Goal: Task Accomplishment & Management: Complete application form

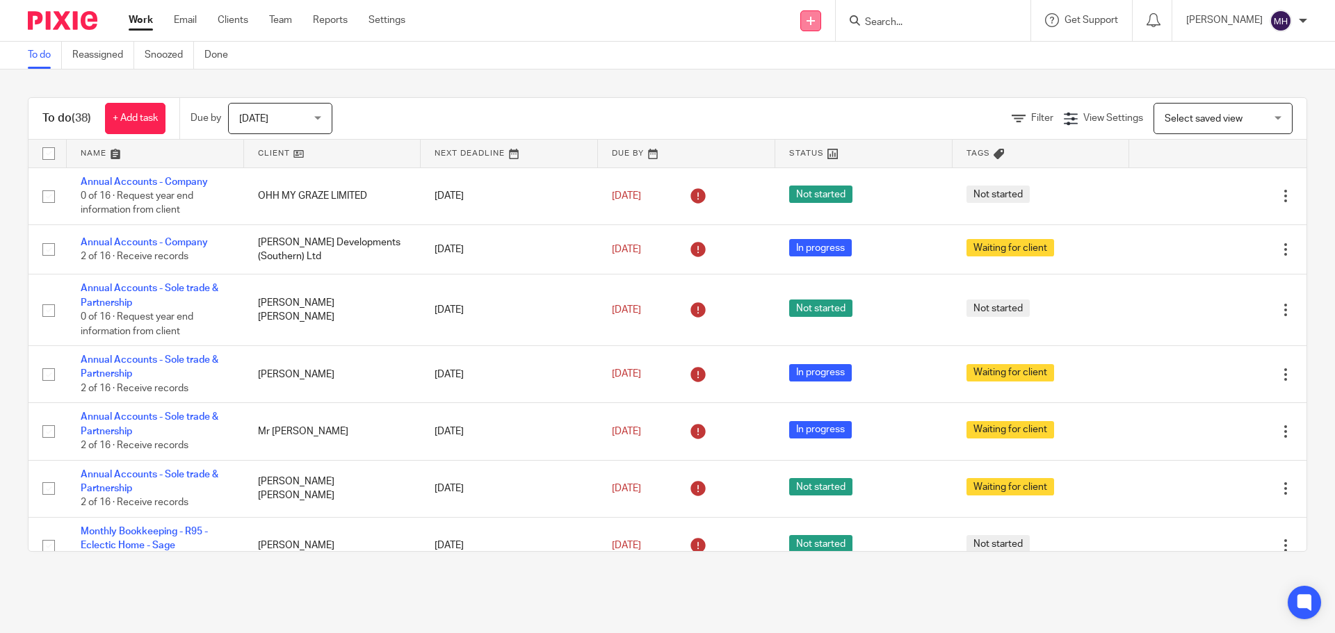
click at [806, 20] on link at bounding box center [810, 20] width 21 height 21
click at [804, 105] on link "Add client" at bounding box center [800, 106] width 86 height 20
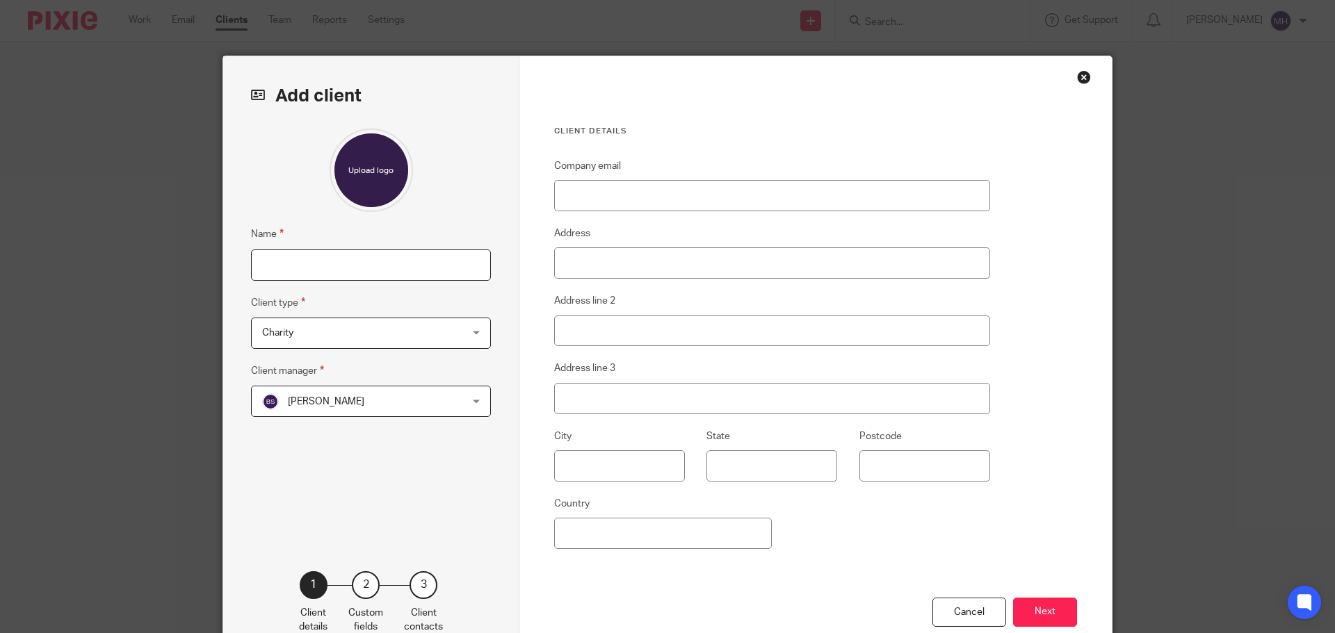
drag, startPoint x: 0, startPoint y: 0, endPoint x: 302, endPoint y: 257, distance: 397.0
click at [302, 257] on input "Name" at bounding box center [371, 265] width 240 height 31
type input "R. Newman Property Limited"
click at [383, 333] on span "Charity" at bounding box center [353, 332] width 182 height 29
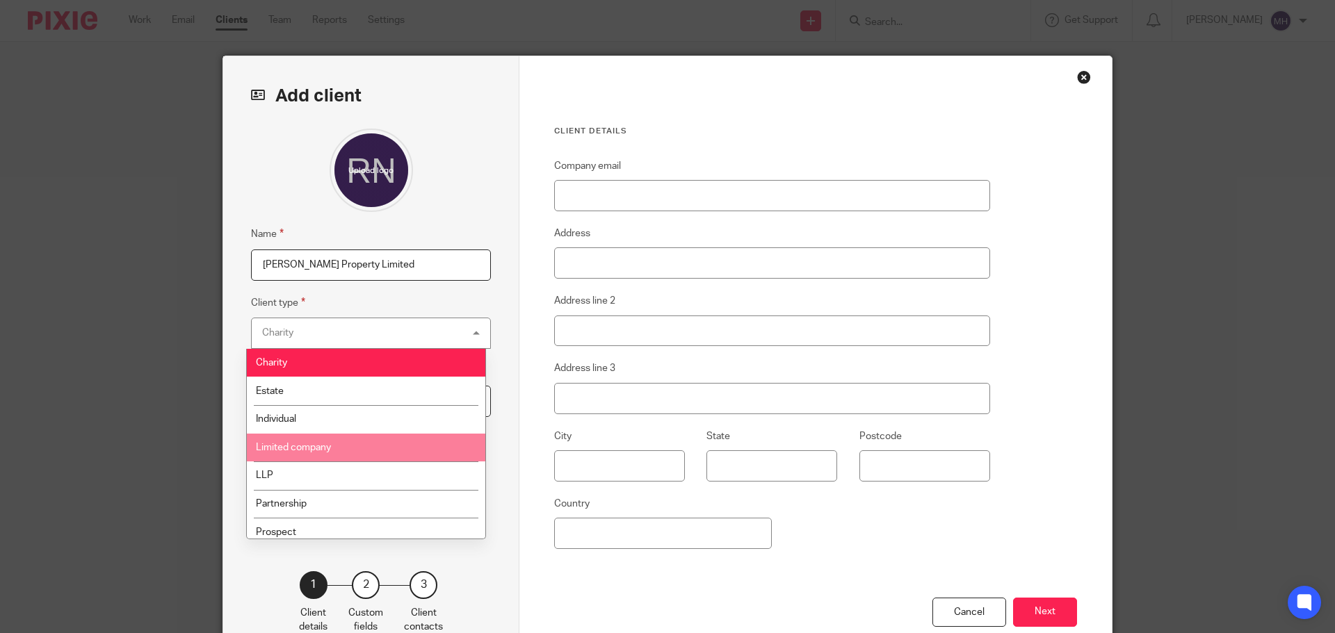
click at [373, 444] on li "Limited company" at bounding box center [366, 448] width 238 height 29
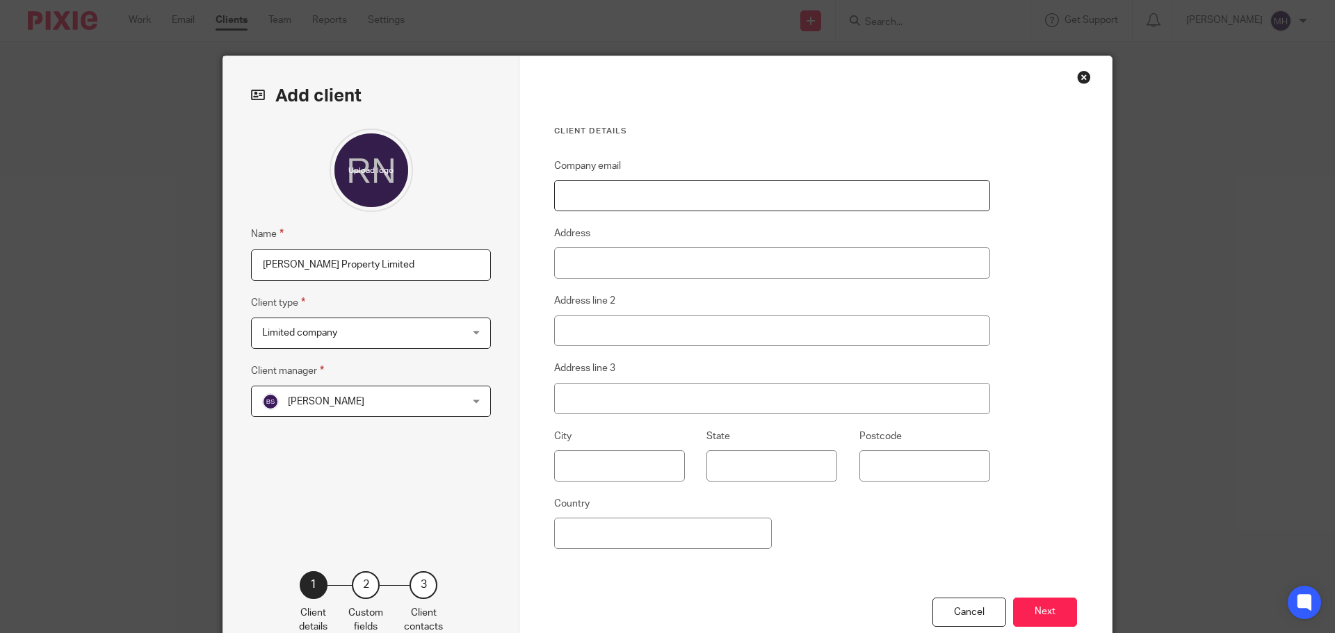
click at [642, 192] on input "Company email" at bounding box center [772, 195] width 436 height 31
click at [610, 187] on input "Company email" at bounding box center [772, 195] width 436 height 31
paste input "[EMAIL_ADDRESS][DOMAIN_NAME]"
type input "[EMAIL_ADDRESS][DOMAIN_NAME]"
drag, startPoint x: 582, startPoint y: 258, endPoint x: 563, endPoint y: 256, distance: 18.9
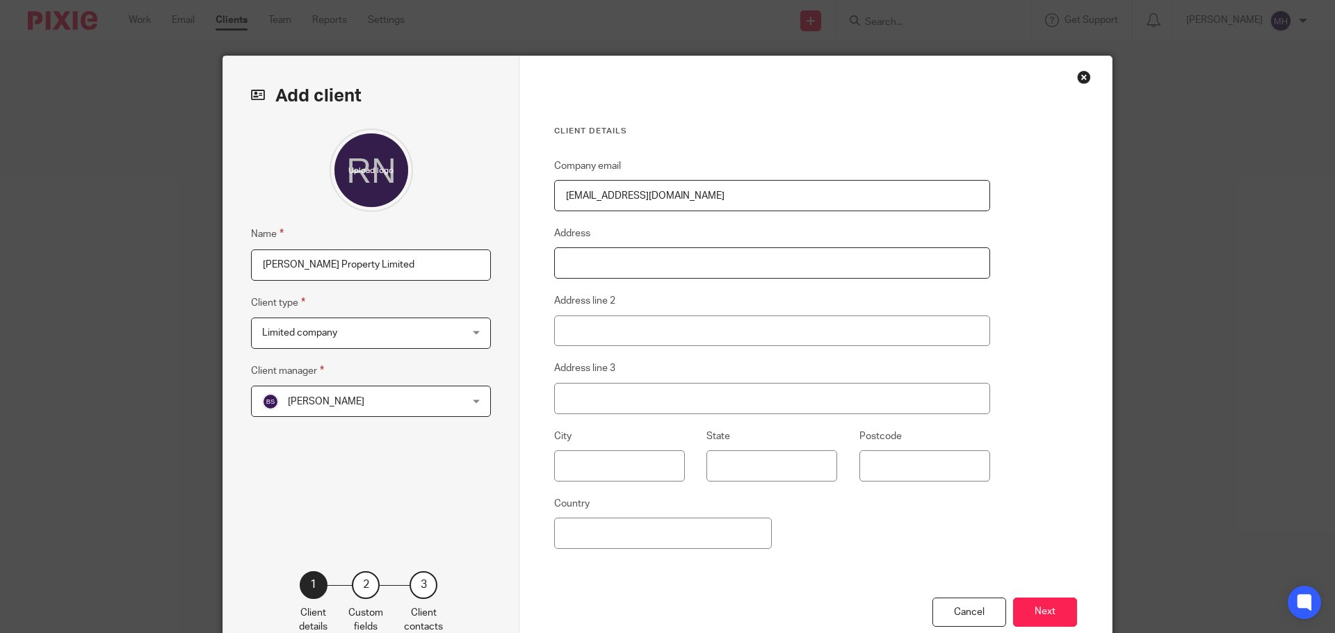
click at [583, 258] on input "Address" at bounding box center [772, 263] width 436 height 31
type input "35 Station Road"
type input "Portslade"
type input "BN41 1GB"
click at [1045, 610] on button "Next" at bounding box center [1045, 613] width 64 height 30
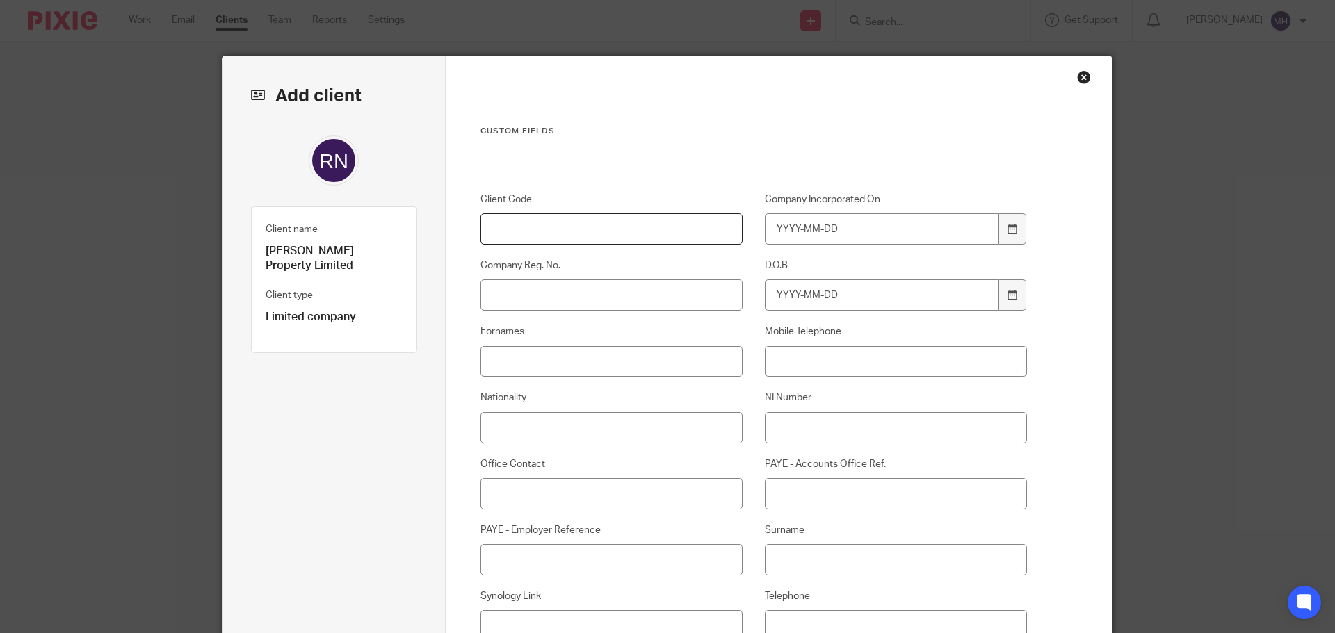
click at [549, 229] on input "Client Code" at bounding box center [611, 228] width 263 height 31
type input "R124"
click at [549, 299] on input "Company Reg. No." at bounding box center [611, 294] width 263 height 31
click at [617, 289] on input "Company Reg. No." at bounding box center [611, 294] width 263 height 31
type input "15667200"
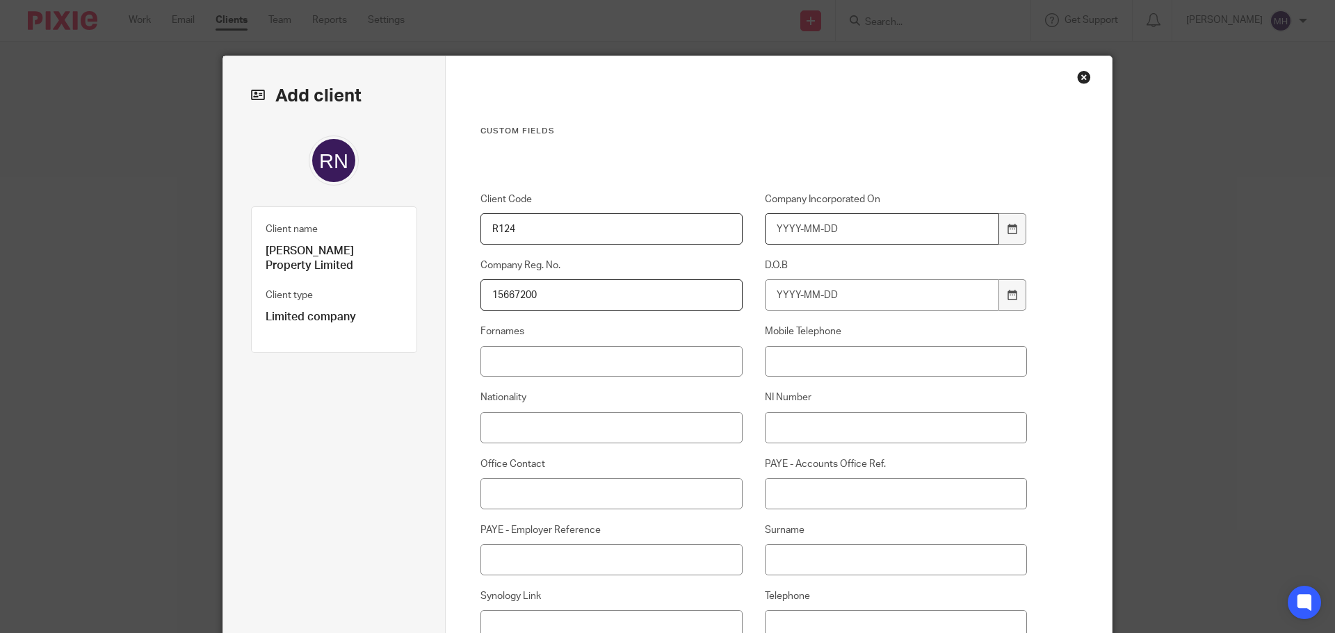
click at [771, 226] on input "Company Incorporated On" at bounding box center [882, 228] width 235 height 31
type input "2024-04-22"
click at [555, 361] on input "Fornames" at bounding box center [611, 361] width 263 height 31
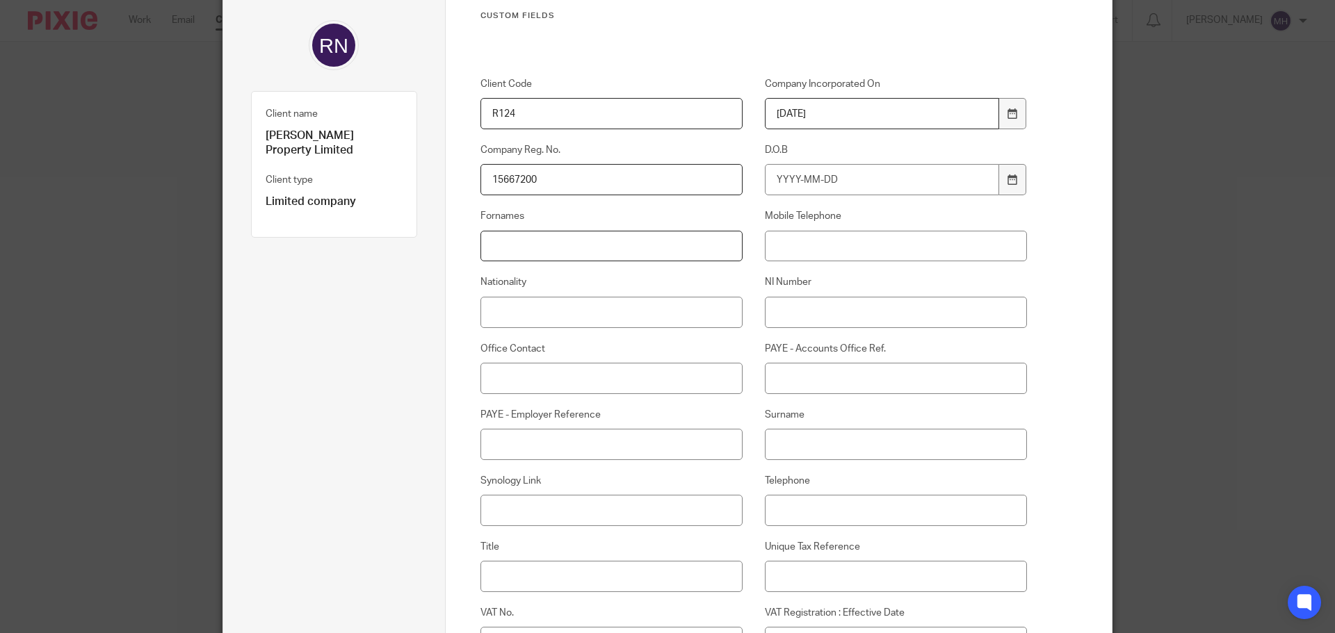
scroll to position [139, 0]
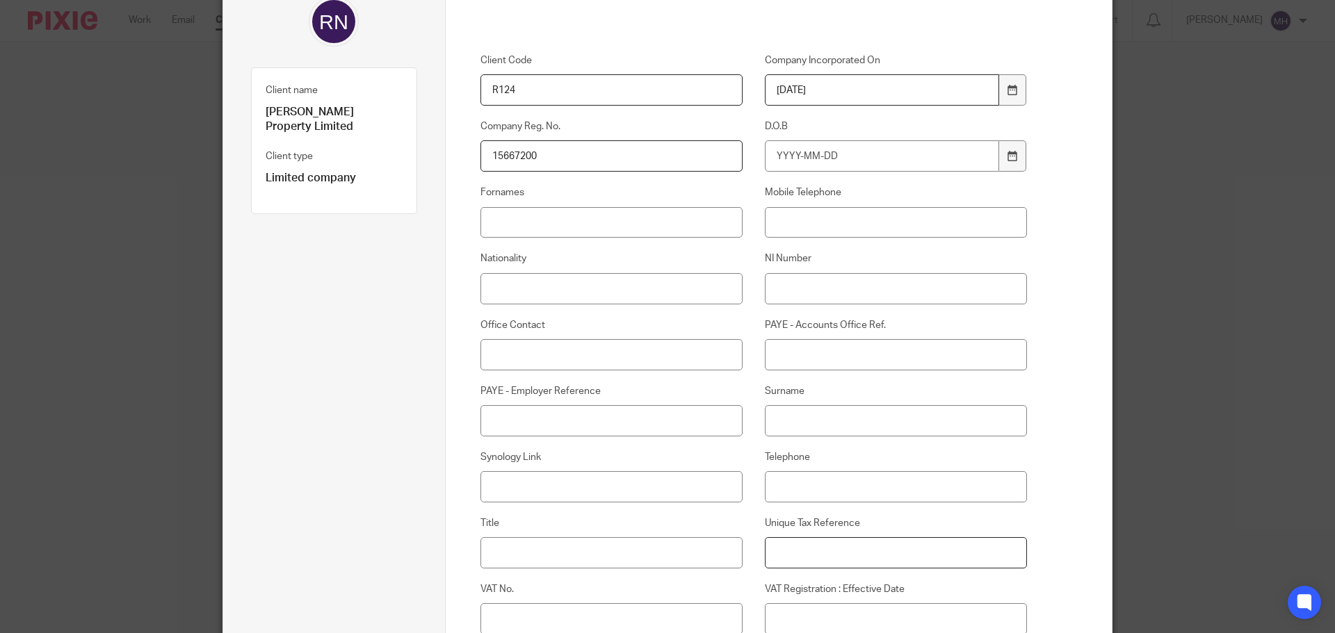
click at [856, 550] on input "Unique Tax Reference" at bounding box center [896, 552] width 263 height 31
click at [578, 423] on input "PAYE - Employer Reference" at bounding box center [611, 420] width 263 height 31
type input "120/EF02974"
click at [824, 360] on input "PAYE - Accounts Office Ref." at bounding box center [896, 354] width 263 height 31
type input "120PB03626784"
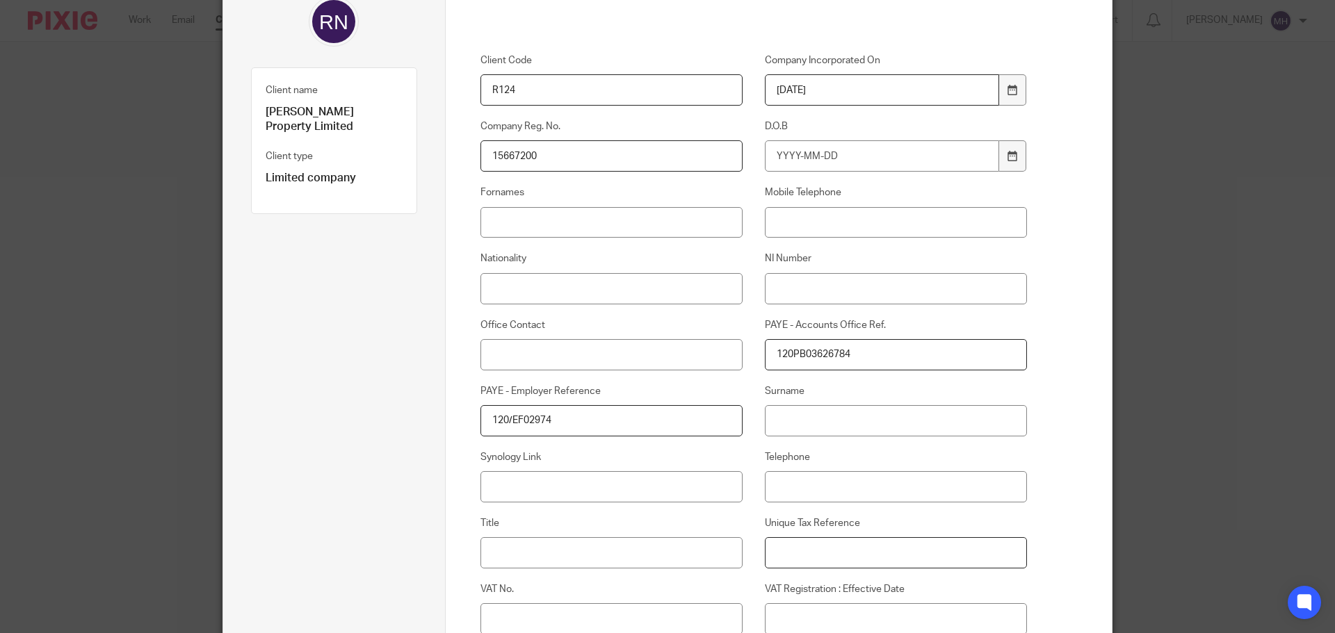
click at [829, 548] on input "Unique Tax Reference" at bounding box center [896, 552] width 263 height 31
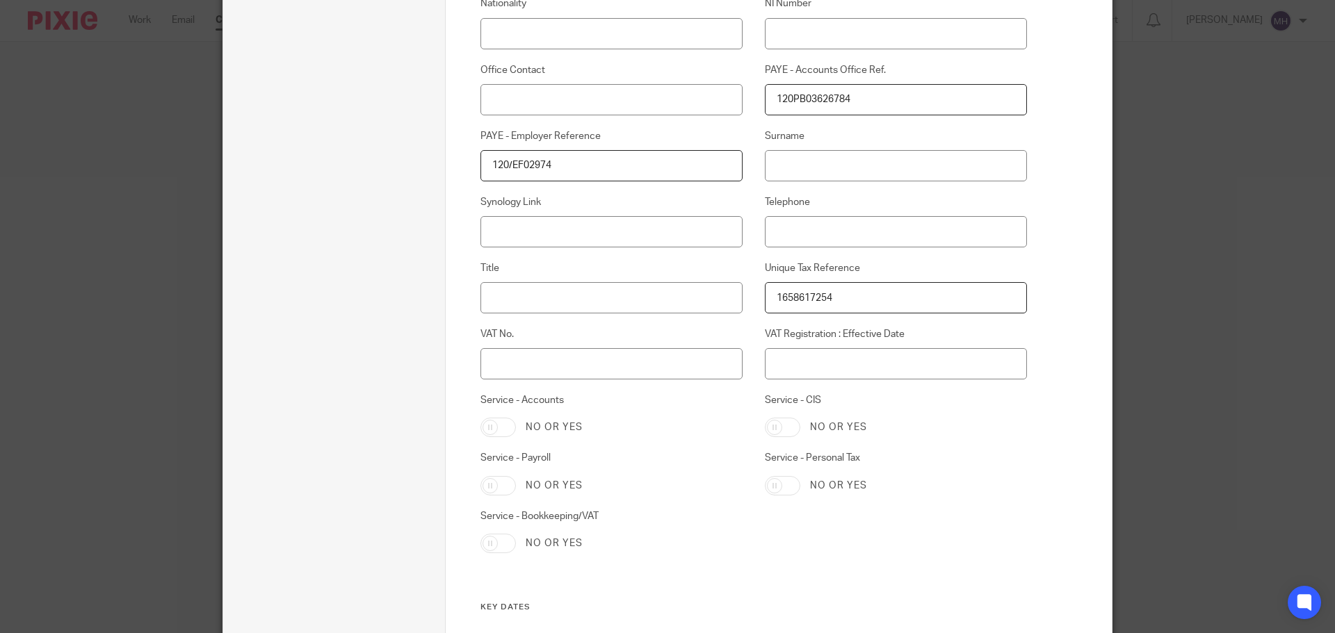
scroll to position [417, 0]
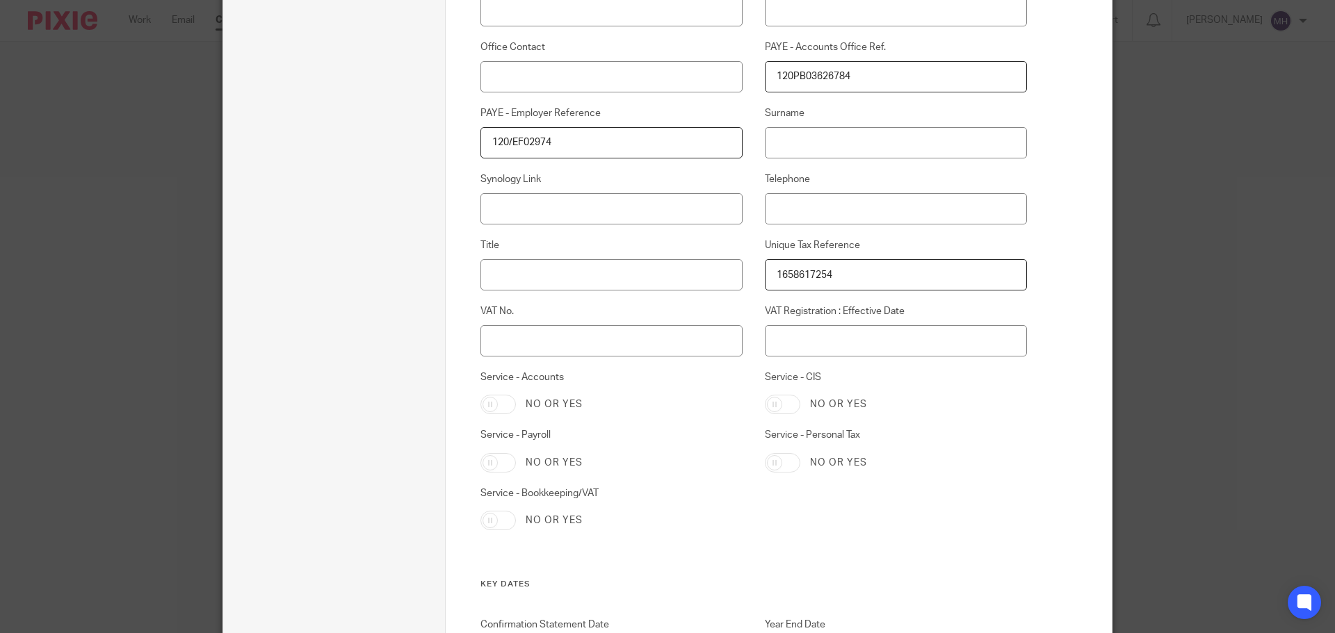
type input "1658617254"
click at [501, 461] on input "Service - Payroll" at bounding box center [497, 462] width 35 height 19
checkbox input "true"
click at [499, 405] on input "Service - Accounts" at bounding box center [497, 404] width 35 height 19
checkbox input "true"
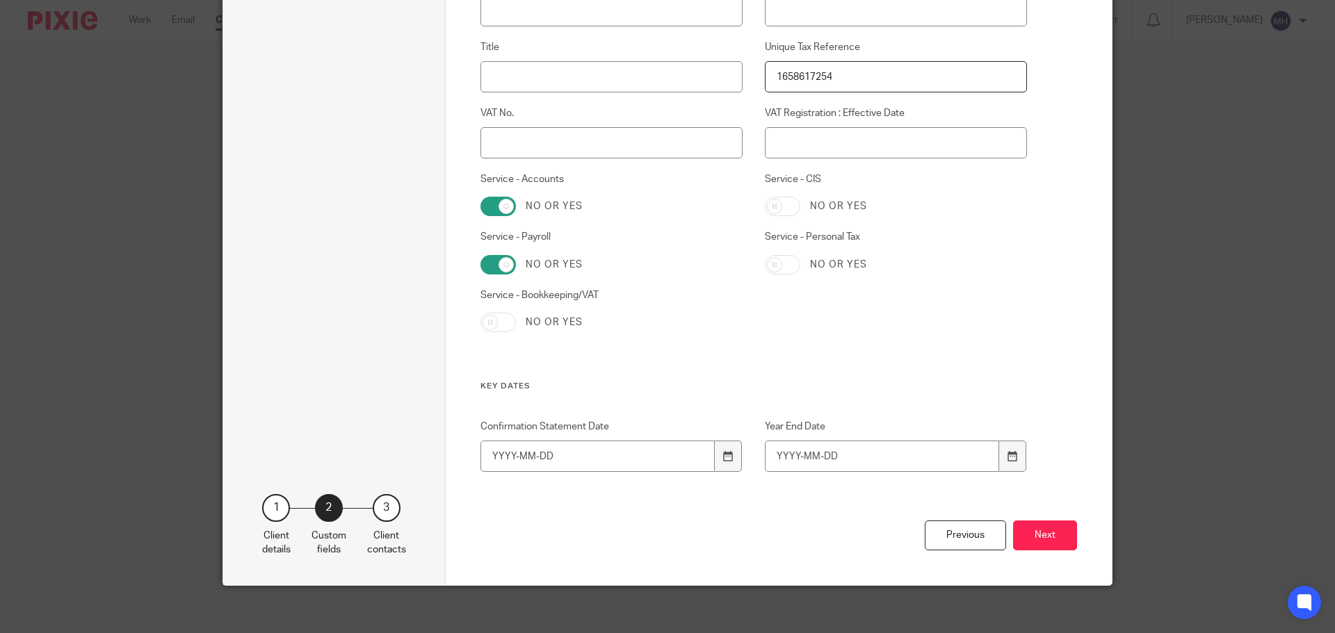
scroll to position [624, 0]
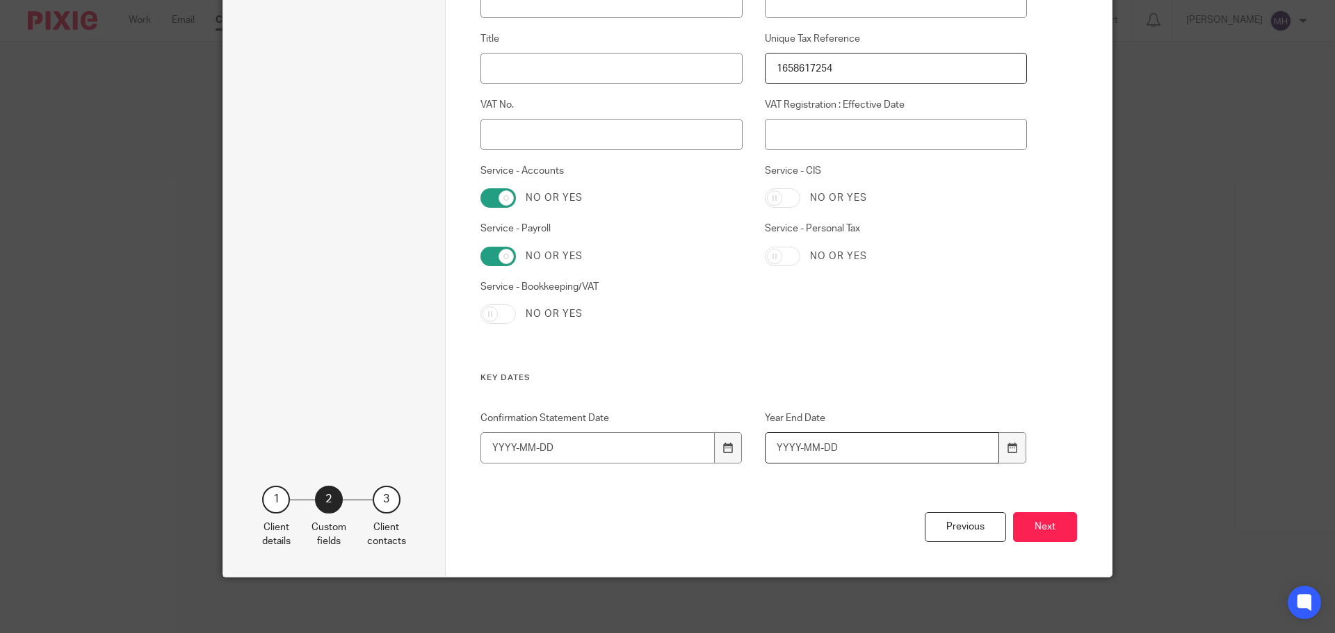
click at [770, 446] on input "Year End Date" at bounding box center [882, 447] width 235 height 31
type input "2025-04-30"
click at [643, 448] on input "Confirmation Statement Date" at bounding box center [597, 447] width 235 height 31
click at [1047, 527] on button "Next" at bounding box center [1045, 527] width 64 height 30
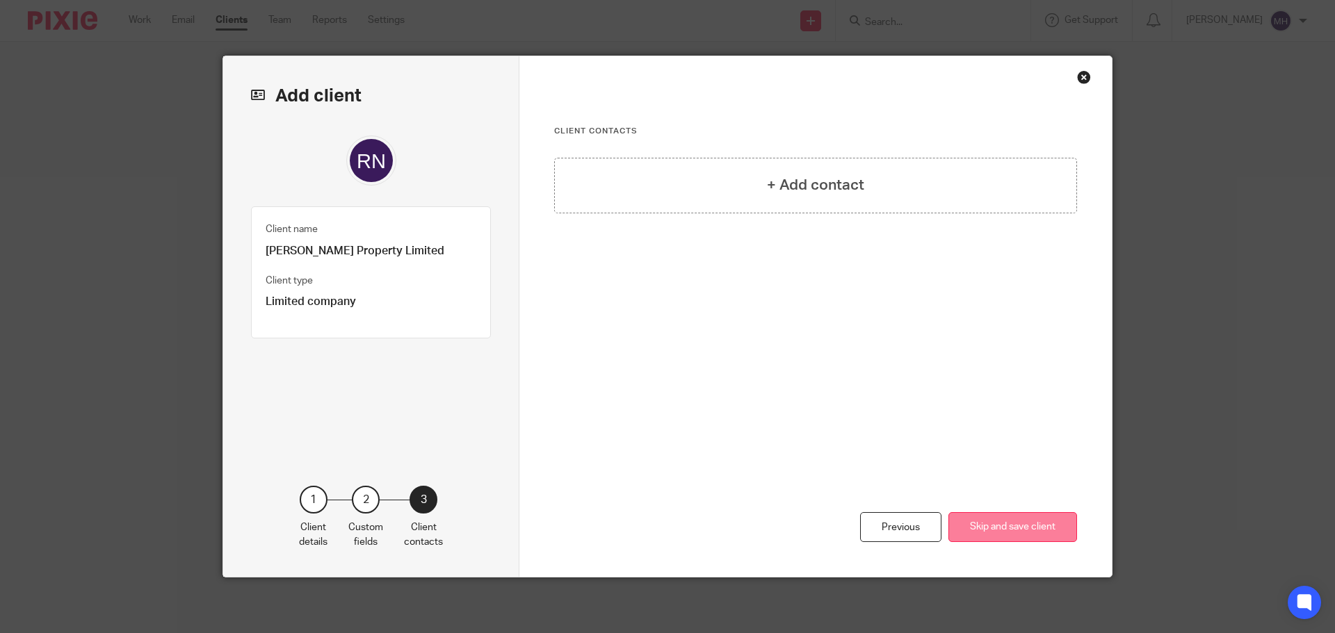
scroll to position [0, 0]
click at [822, 178] on h4 "+ Add contact" at bounding box center [815, 186] width 97 height 22
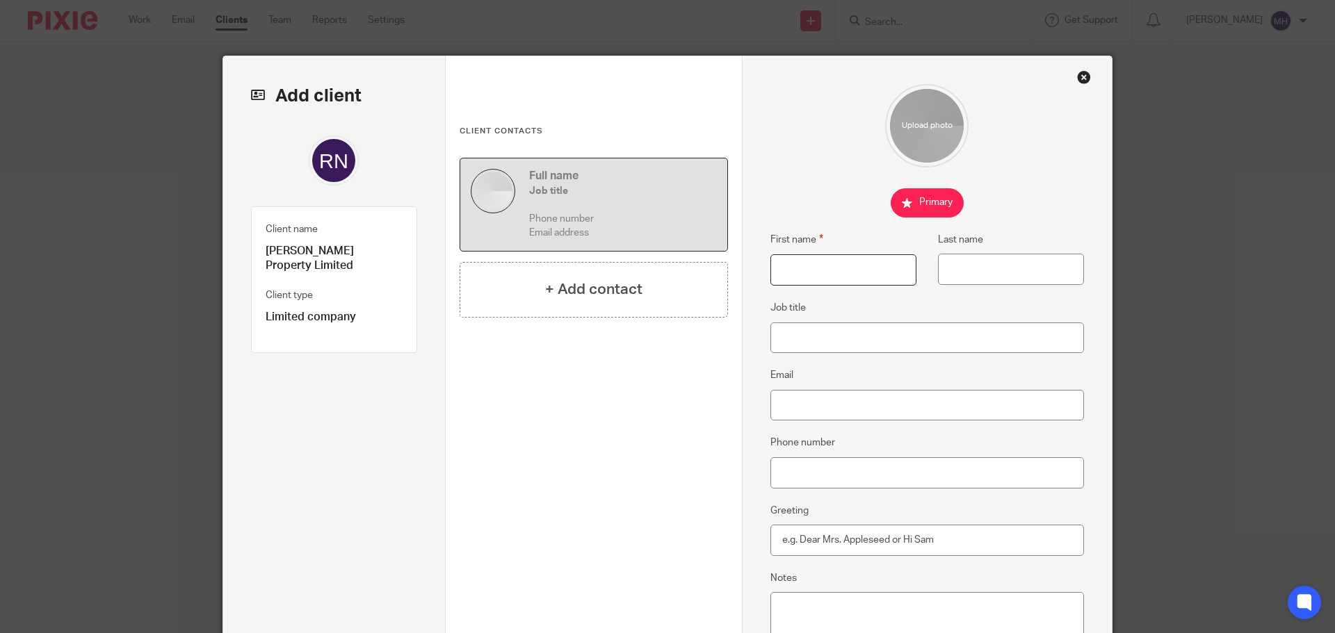
drag, startPoint x: 829, startPoint y: 263, endPoint x: 857, endPoint y: 236, distance: 38.8
click at [828, 263] on input "First name" at bounding box center [843, 269] width 146 height 31
type input "Raul"
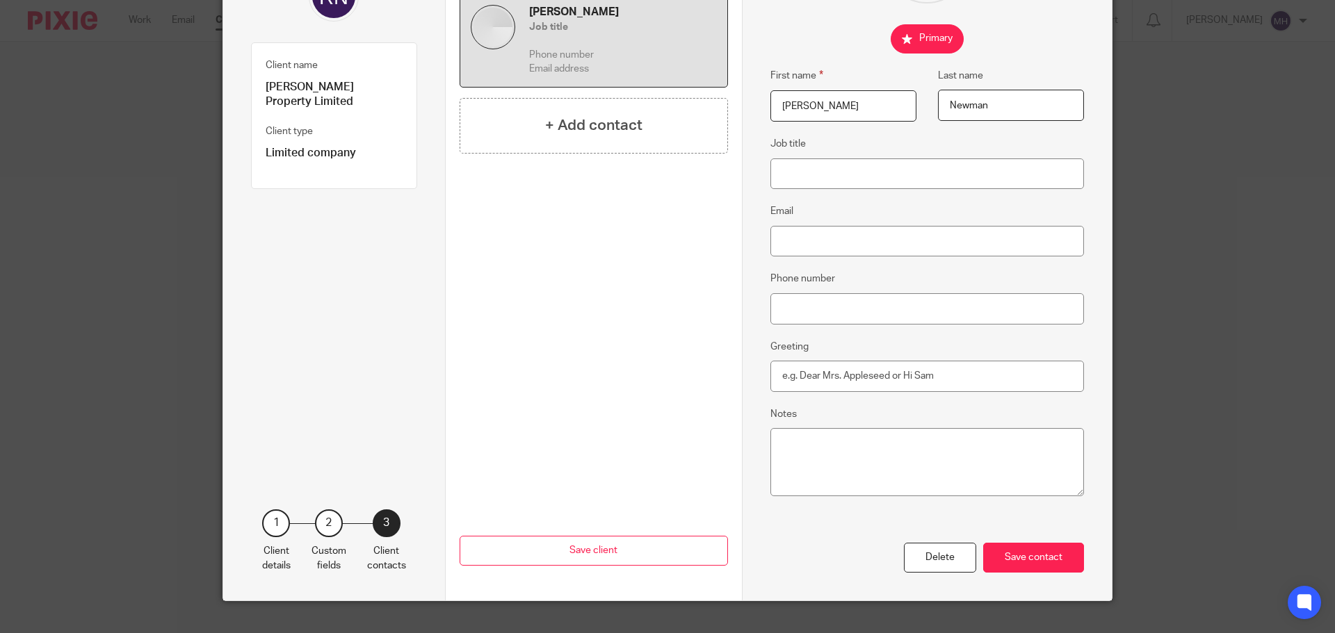
scroll to position [188, 0]
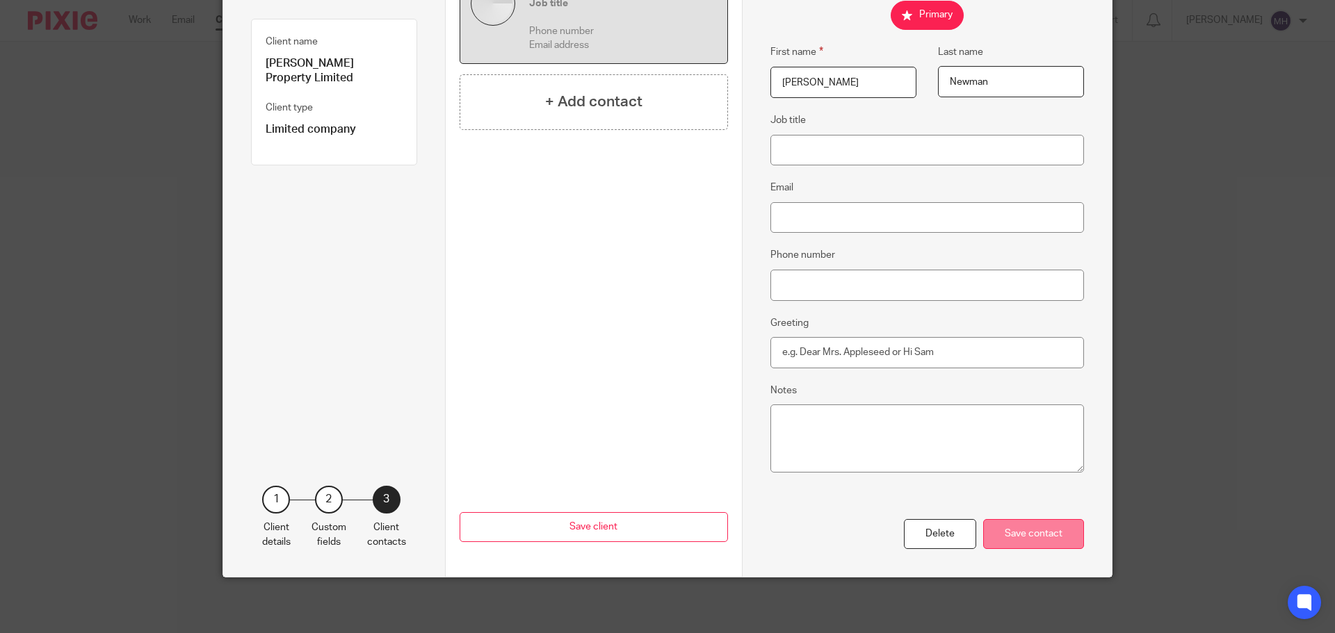
type input "Newman"
click at [1037, 537] on div "Save contact" at bounding box center [1033, 534] width 101 height 30
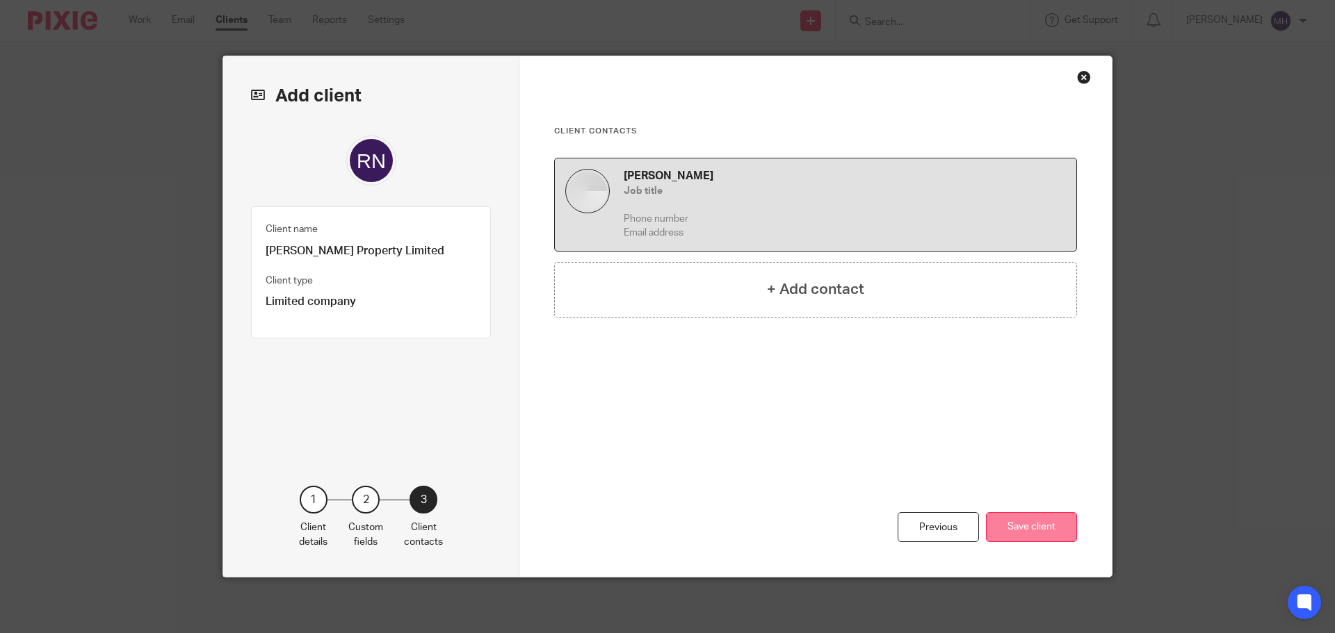
click at [1036, 525] on button "Save client" at bounding box center [1031, 527] width 91 height 30
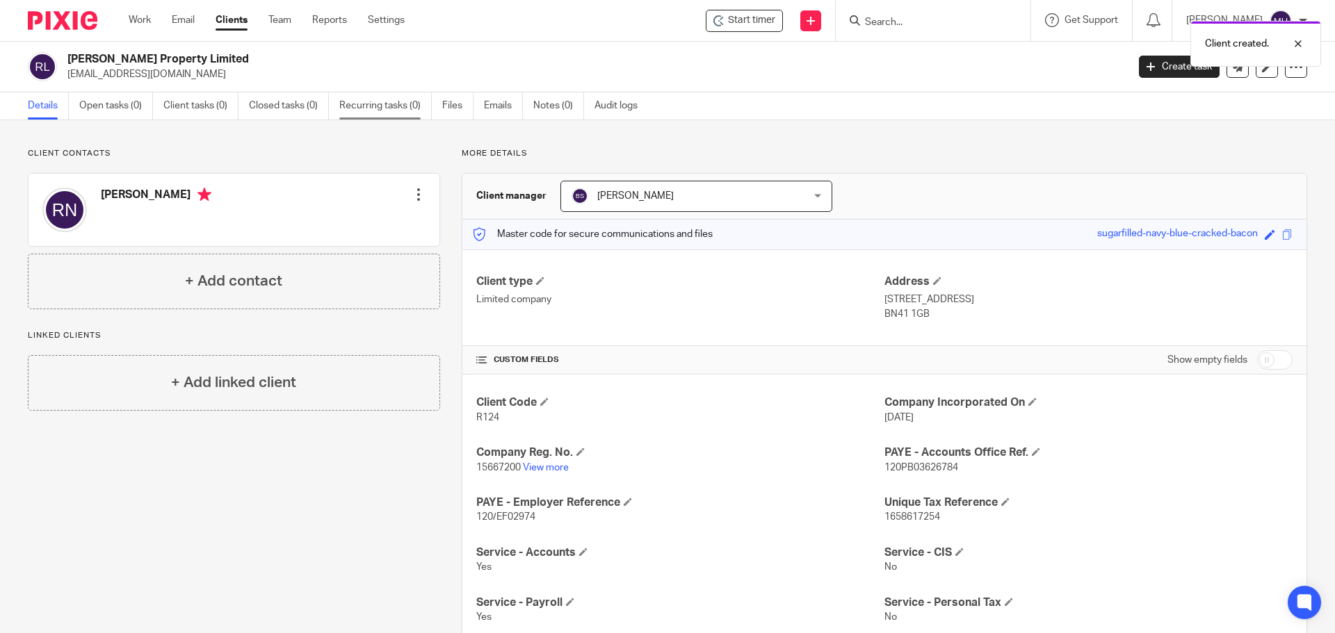
click at [369, 104] on link "Recurring tasks (0)" at bounding box center [385, 105] width 92 height 27
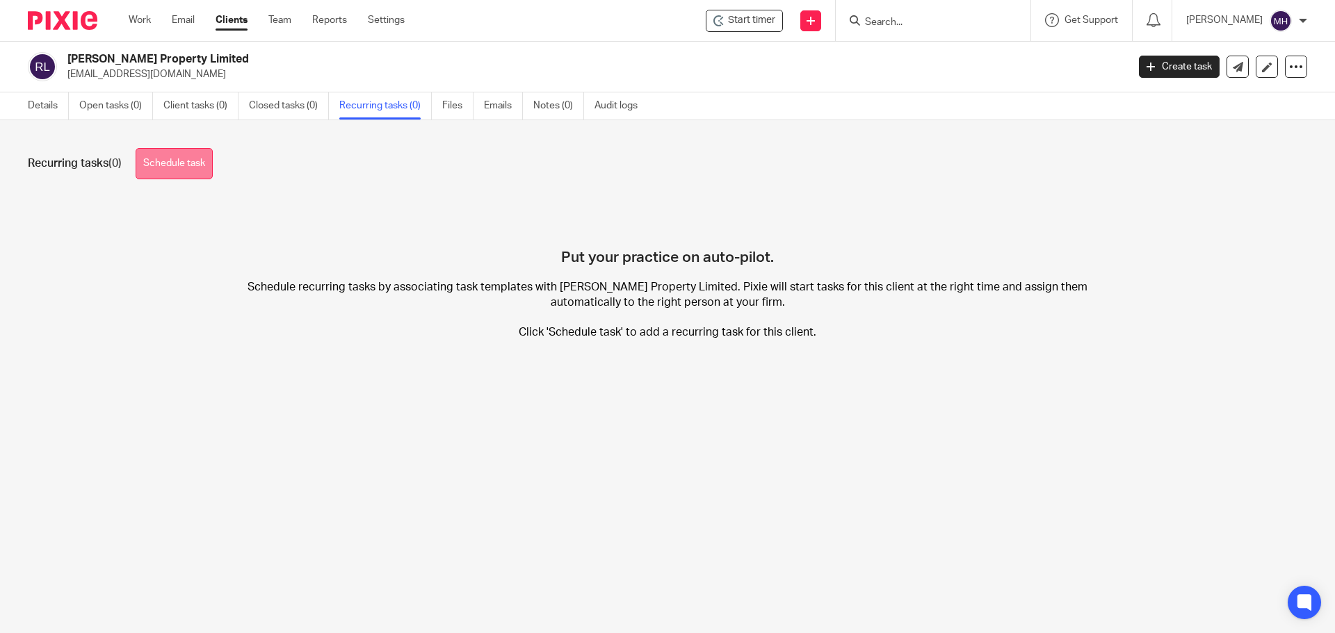
click at [180, 159] on link "Schedule task" at bounding box center [174, 163] width 77 height 31
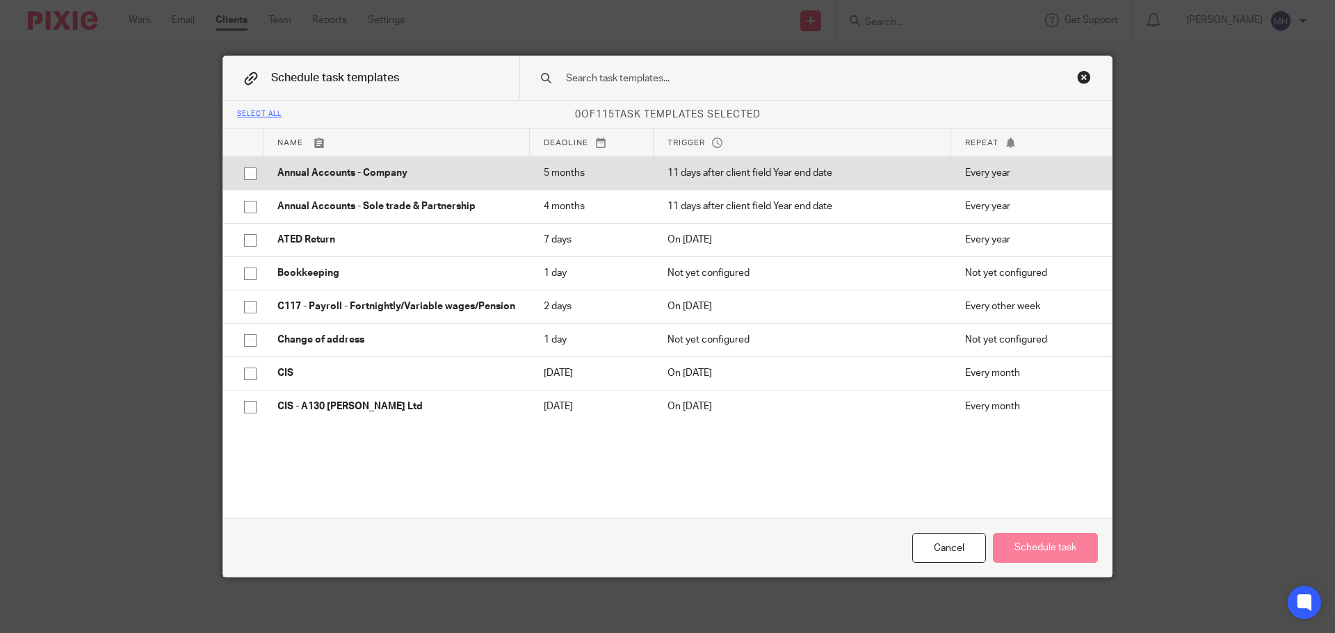
click at [321, 169] on p "Annual Accounts - Company" at bounding box center [396, 173] width 238 height 14
checkbox input "true"
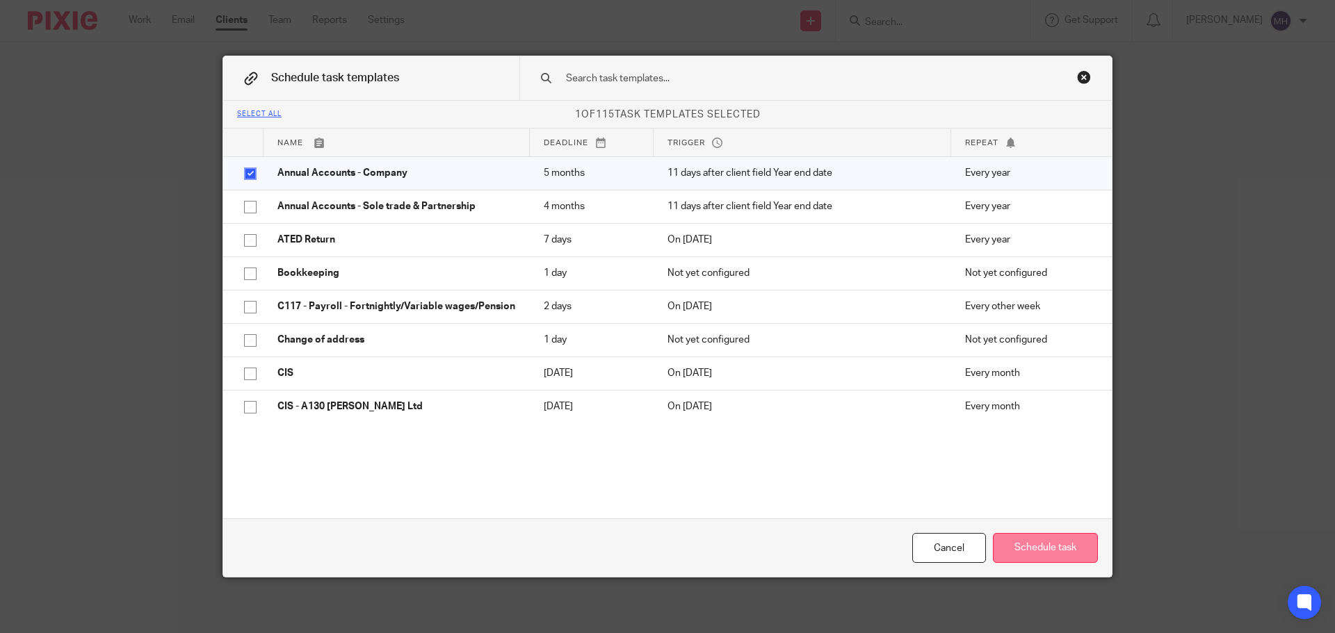
click at [1046, 551] on button "Schedule task" at bounding box center [1045, 548] width 105 height 30
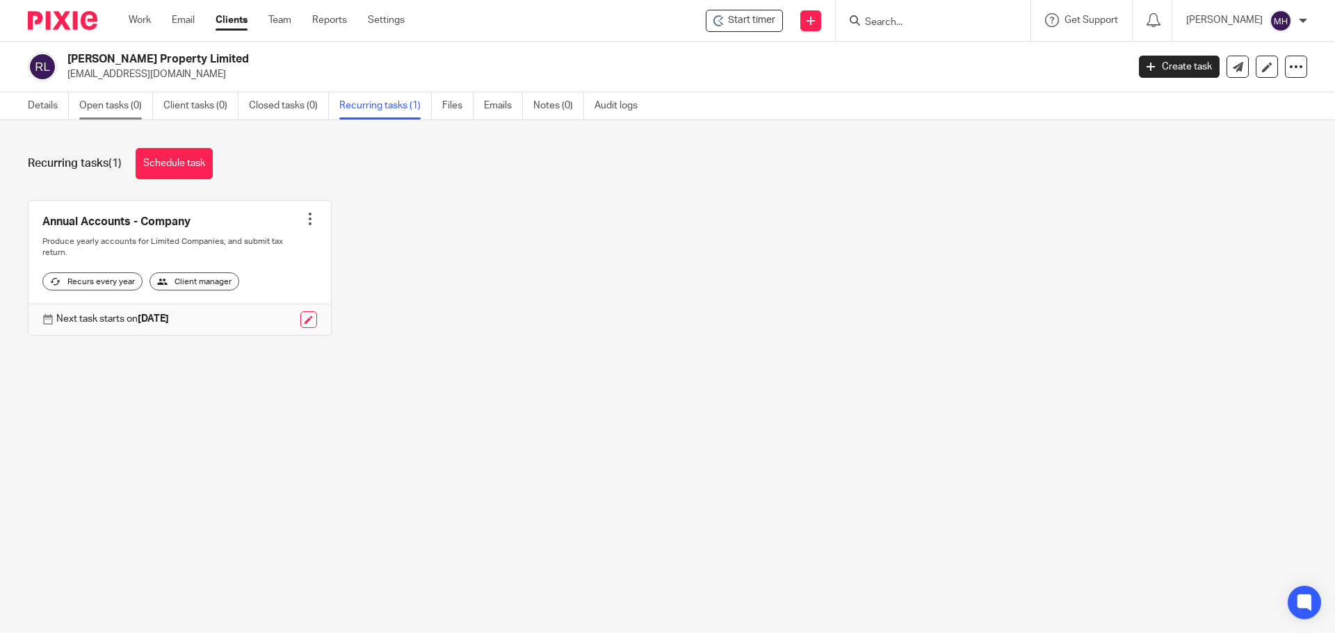
drag, startPoint x: 119, startPoint y: 102, endPoint x: 108, endPoint y: 102, distance: 10.4
click at [117, 102] on link "Open tasks (0)" at bounding box center [116, 105] width 74 height 27
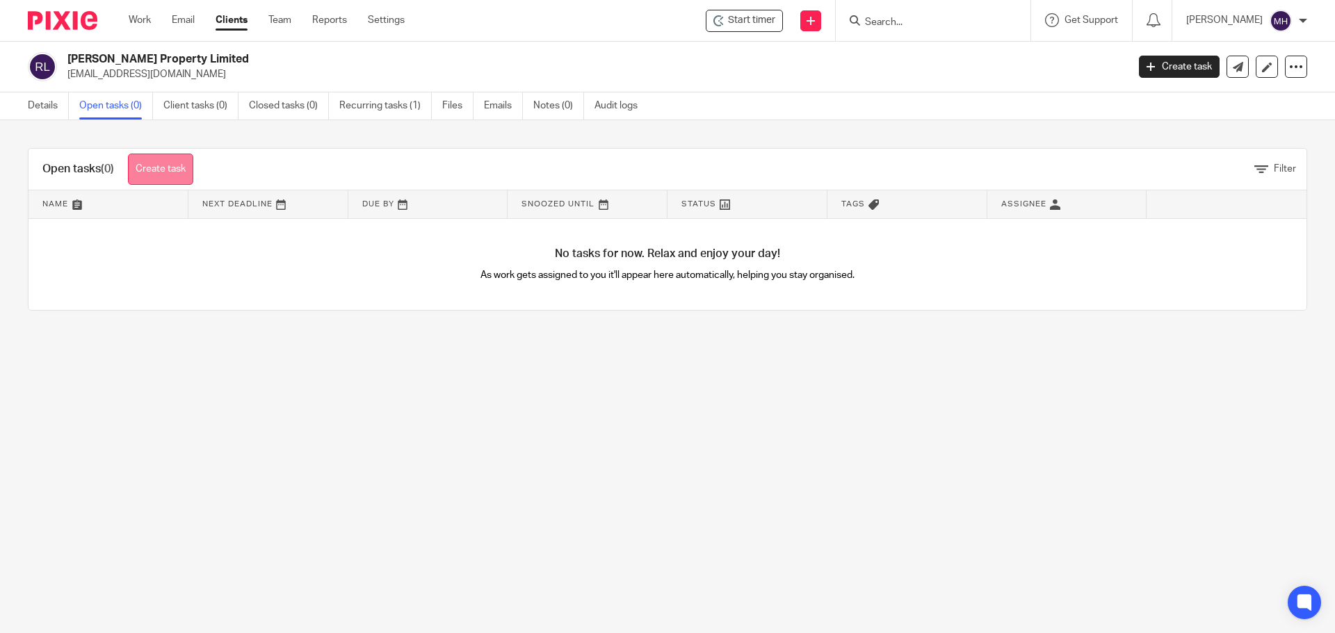
click at [163, 168] on link "Create task" at bounding box center [160, 169] width 65 height 31
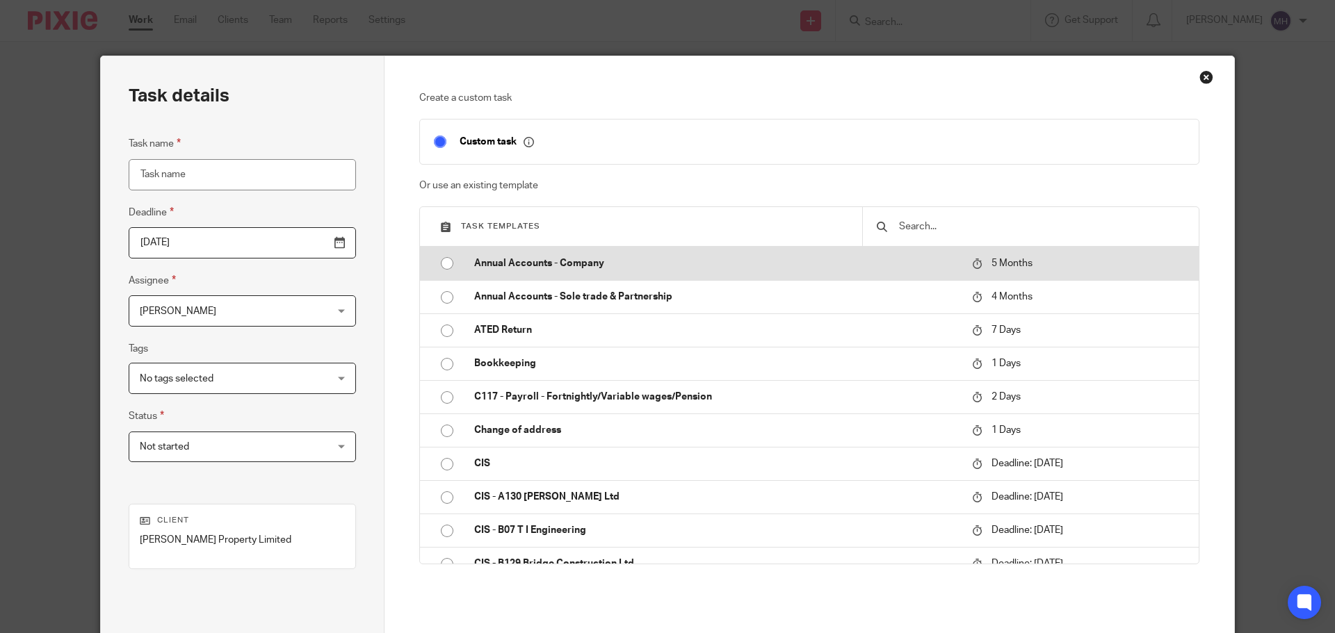
click at [533, 262] on p "Annual Accounts - Company" at bounding box center [716, 264] width 484 height 14
type input "2026-03-14"
type input "Annual Accounts - Company"
checkbox input "false"
radio input "true"
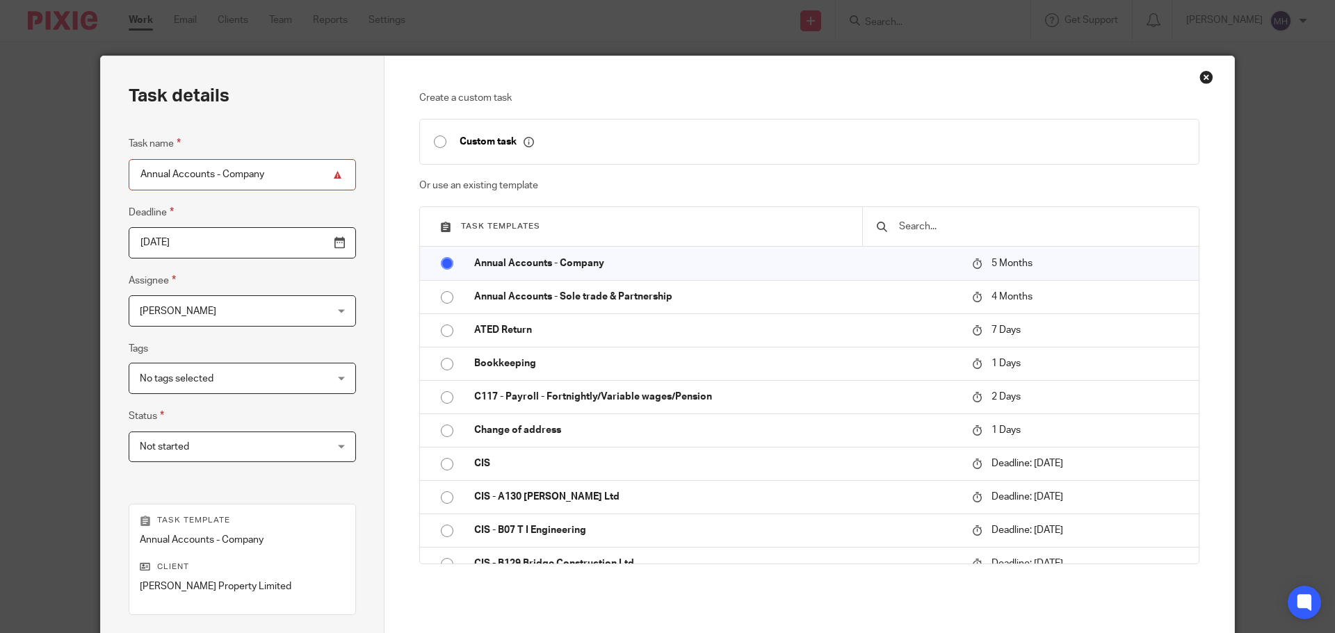
click at [230, 235] on input "2026-03-14" at bounding box center [242, 242] width 227 height 31
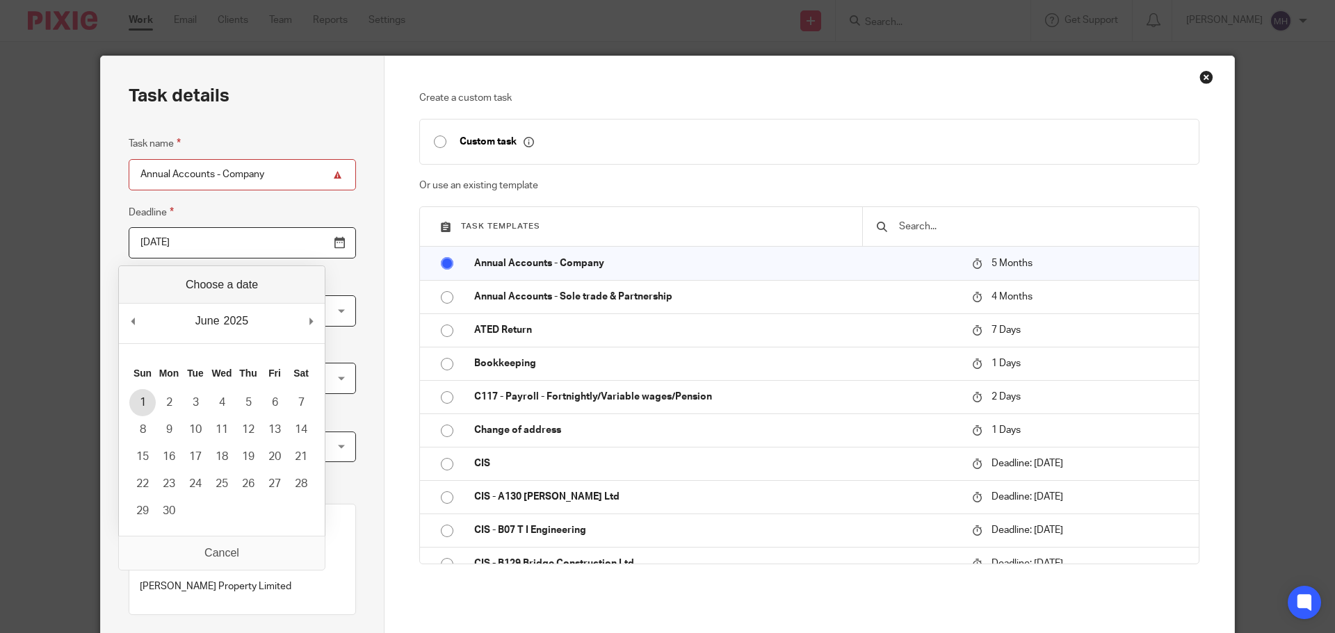
type input "2025-06-01"
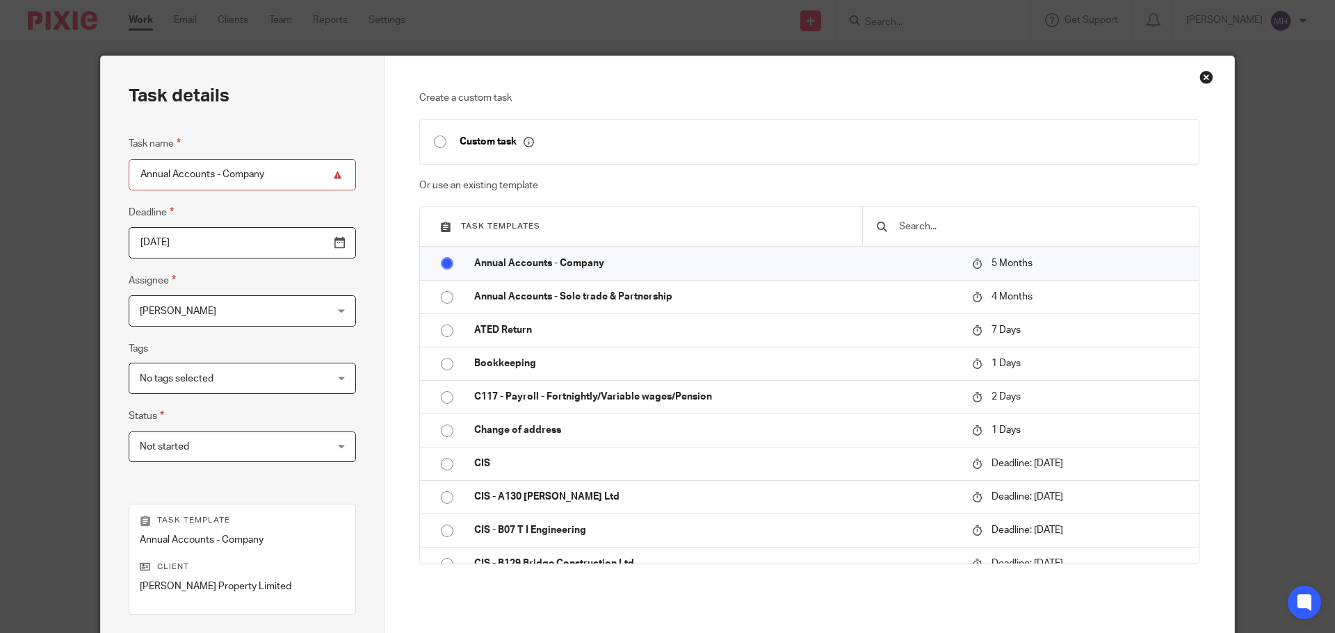
click at [249, 386] on span "No tags selected" at bounding box center [226, 378] width 172 height 29
click at [250, 383] on div "No tags selected" at bounding box center [242, 378] width 227 height 31
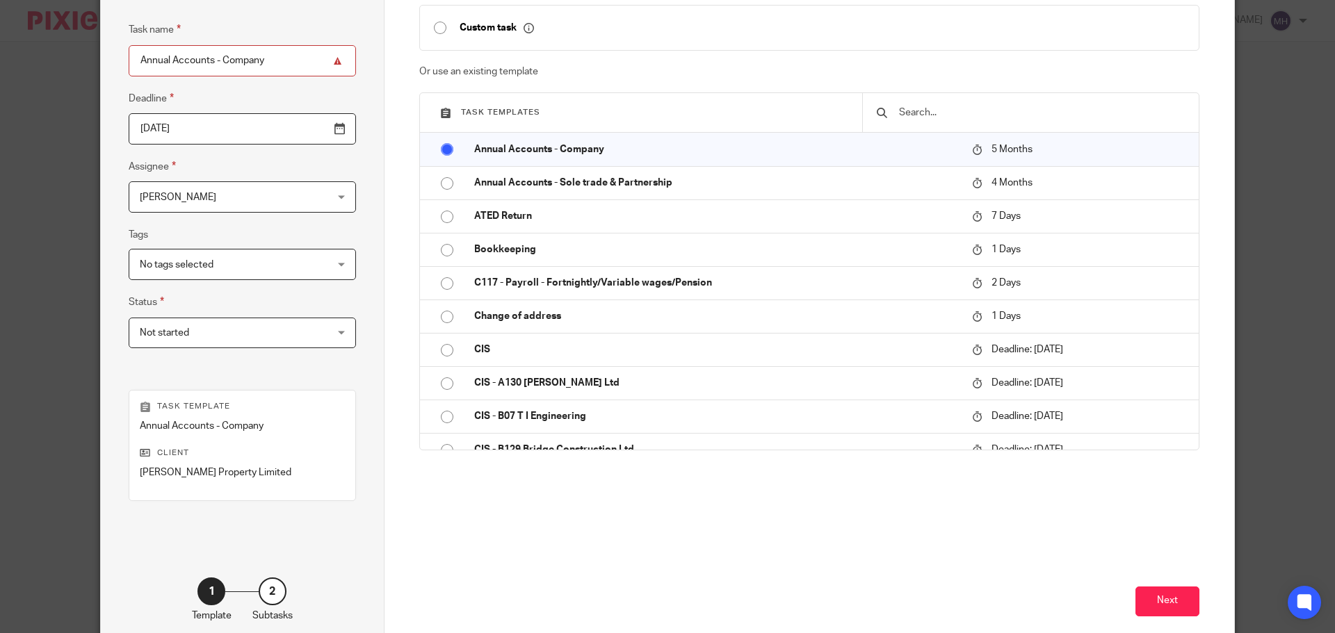
scroll to position [188, 0]
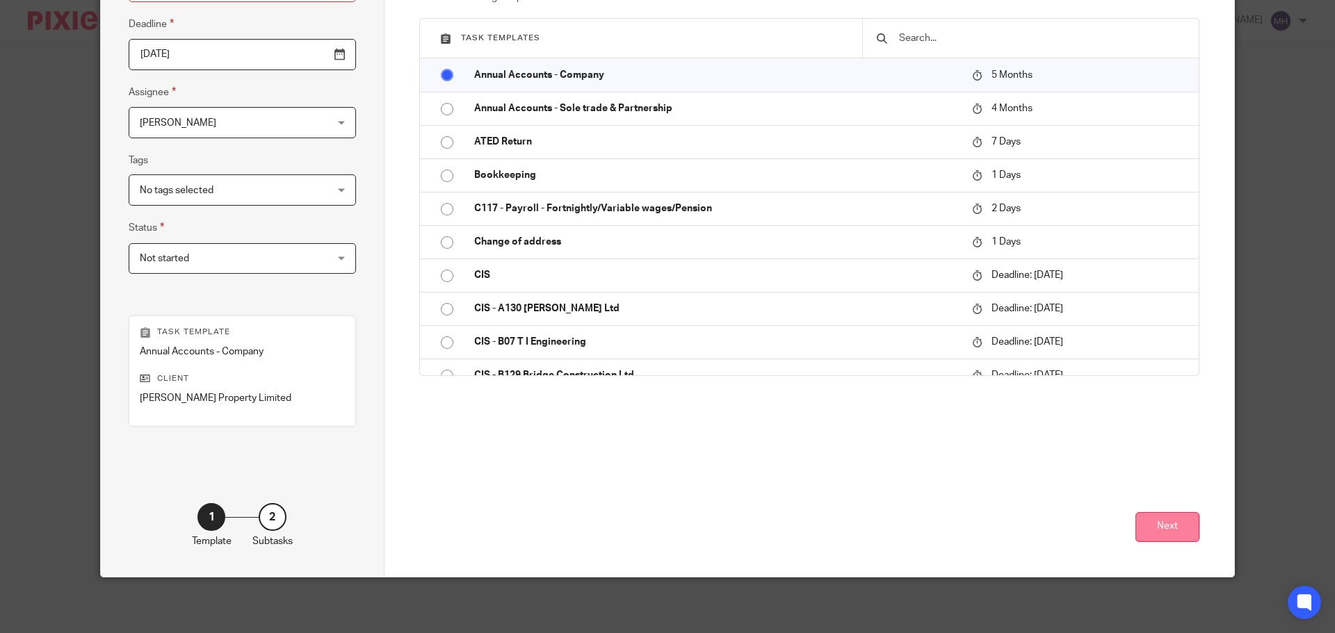
click at [1153, 531] on button "Next" at bounding box center [1167, 527] width 64 height 30
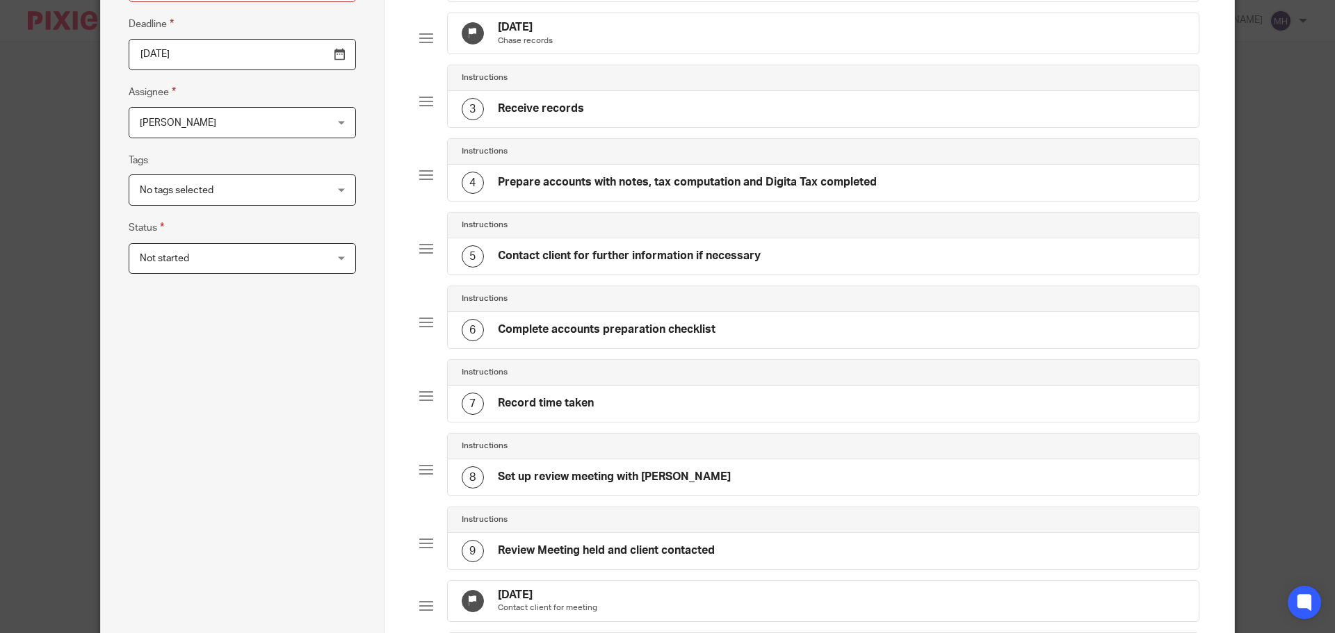
click at [253, 124] on span "[PERSON_NAME]" at bounding box center [226, 122] width 172 height 29
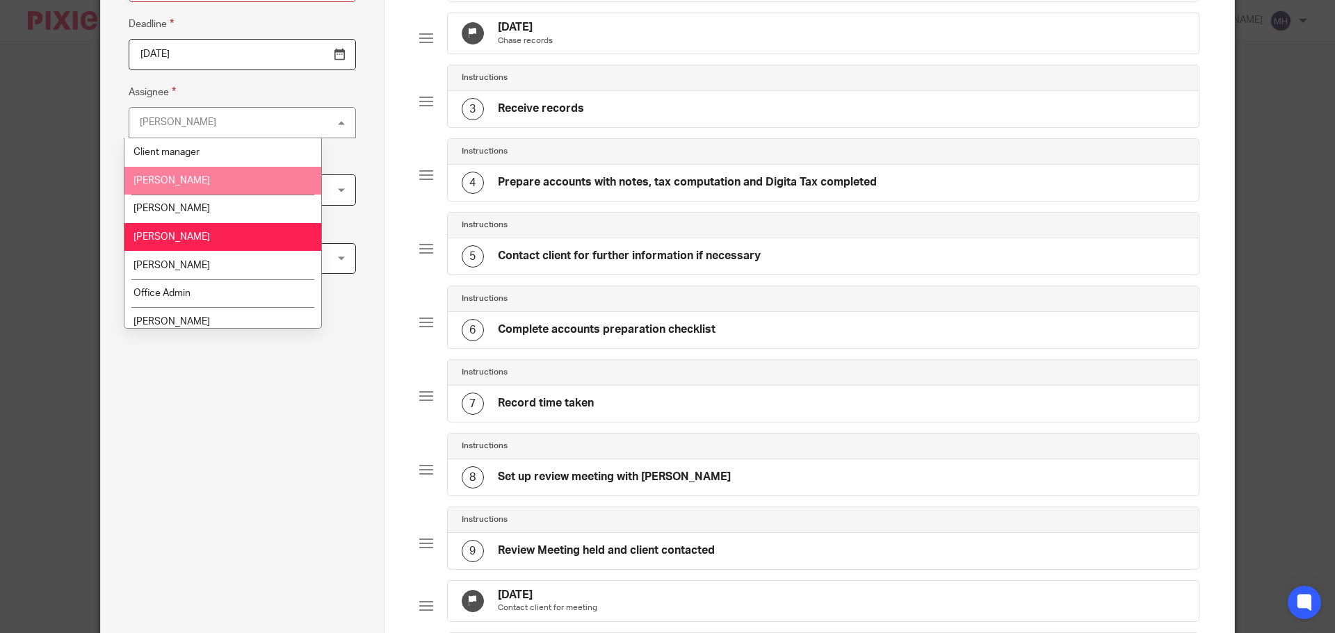
click at [234, 174] on li "[PERSON_NAME]" at bounding box center [222, 181] width 197 height 29
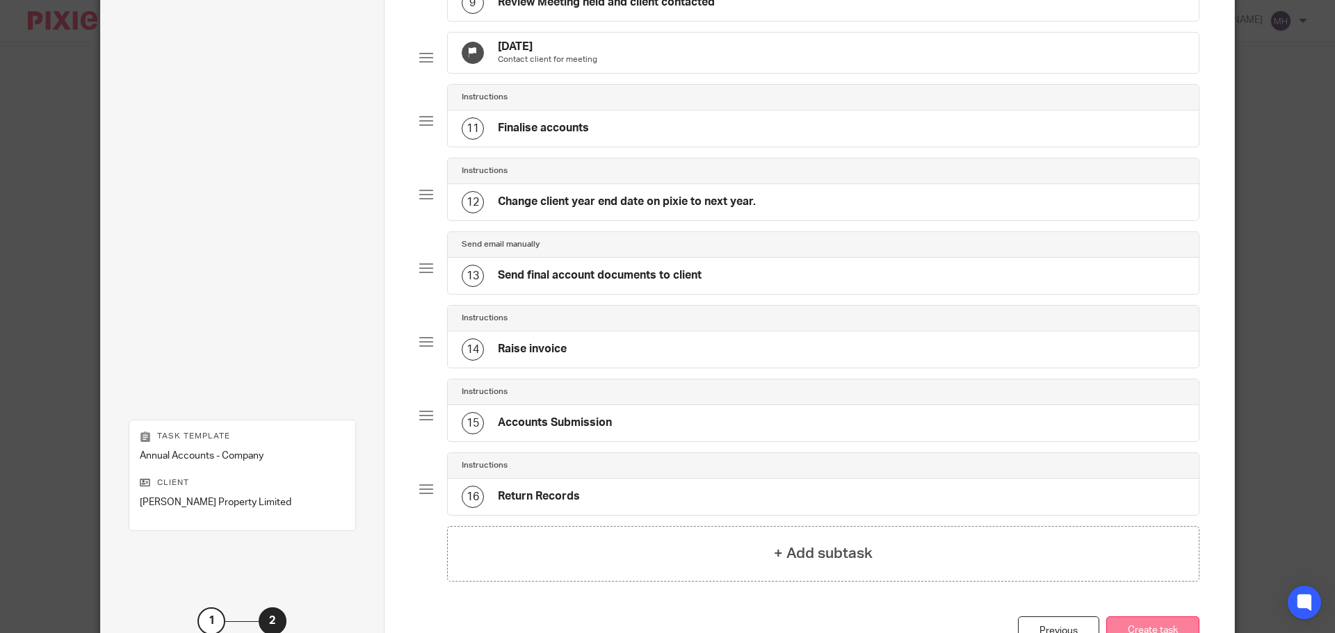
scroll to position [864, 0]
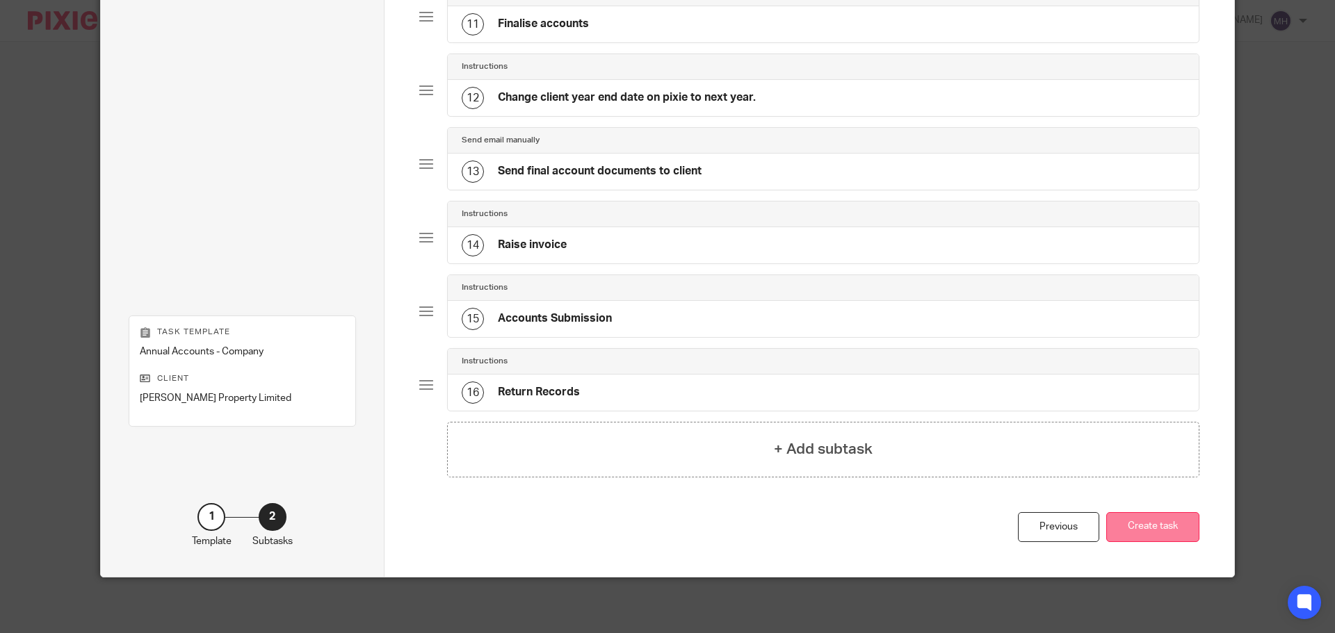
click at [1169, 525] on button "Create task" at bounding box center [1152, 527] width 93 height 30
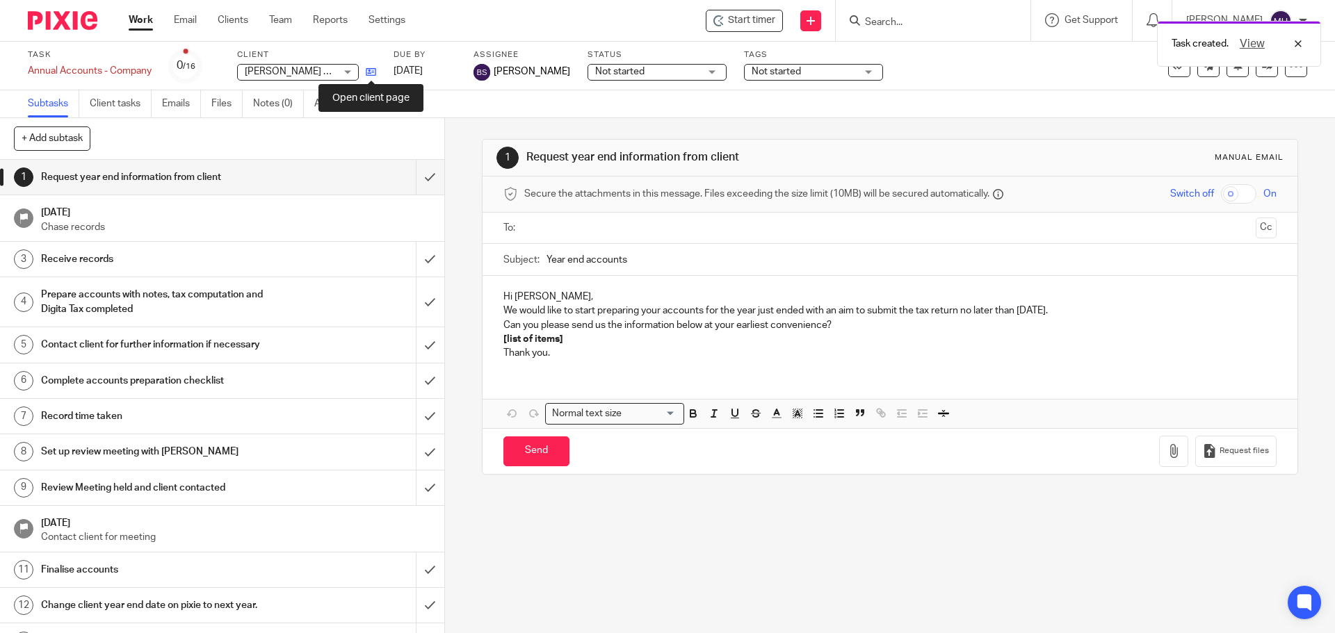
click at [368, 70] on icon at bounding box center [371, 72] width 10 height 10
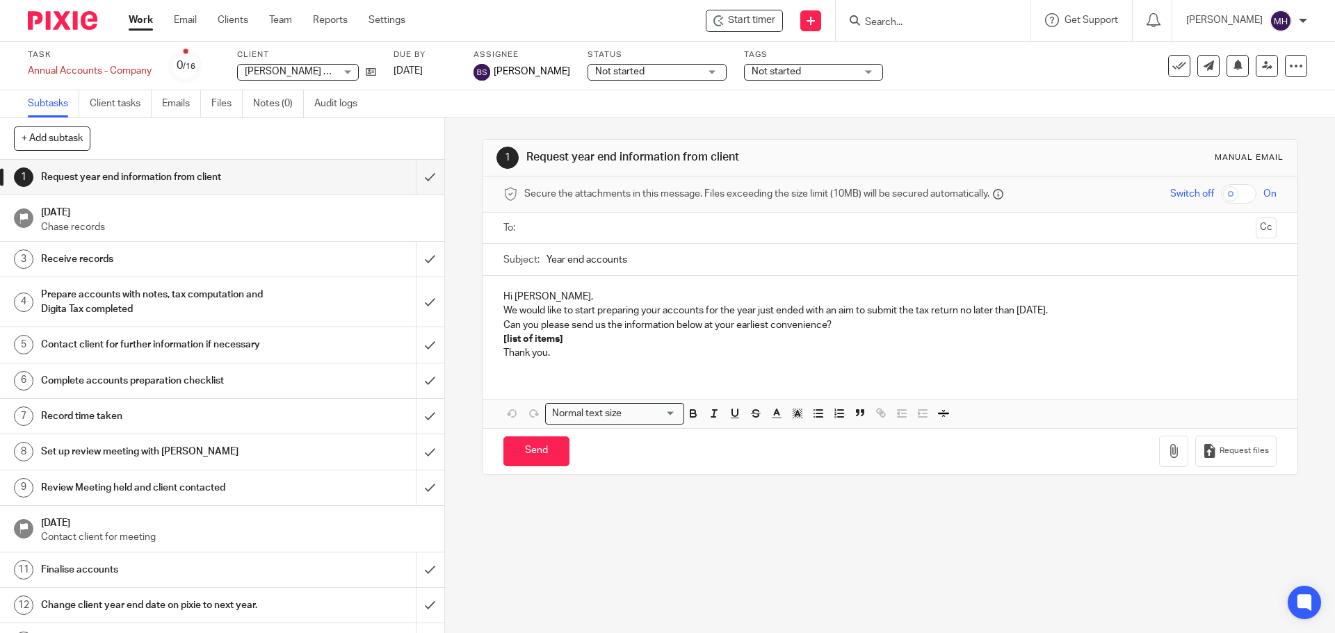
drag, startPoint x: 922, startPoint y: 31, endPoint x: 924, endPoint y: 24, distance: 7.3
click at [922, 31] on div at bounding box center [933, 20] width 195 height 41
click at [924, 24] on input "Search" at bounding box center [926, 23] width 125 height 13
type input "ohh"
click at [905, 51] on link at bounding box center [947, 54] width 172 height 21
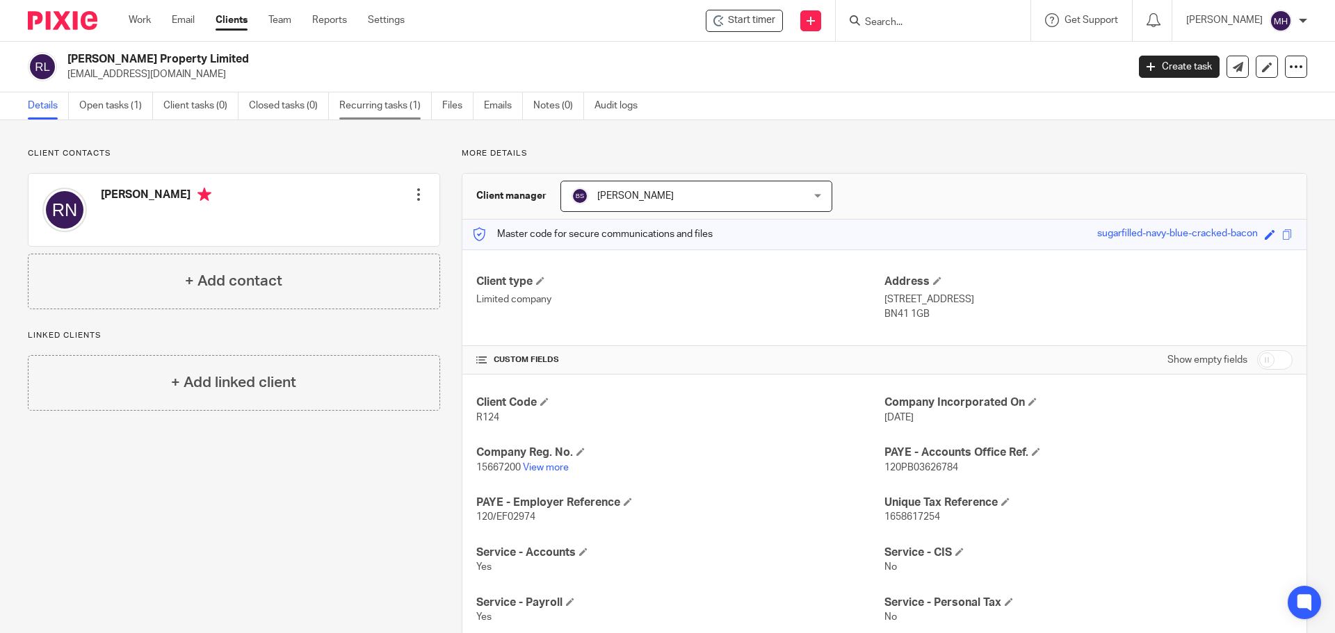
click at [372, 107] on link "Recurring tasks (1)" at bounding box center [385, 105] width 92 height 27
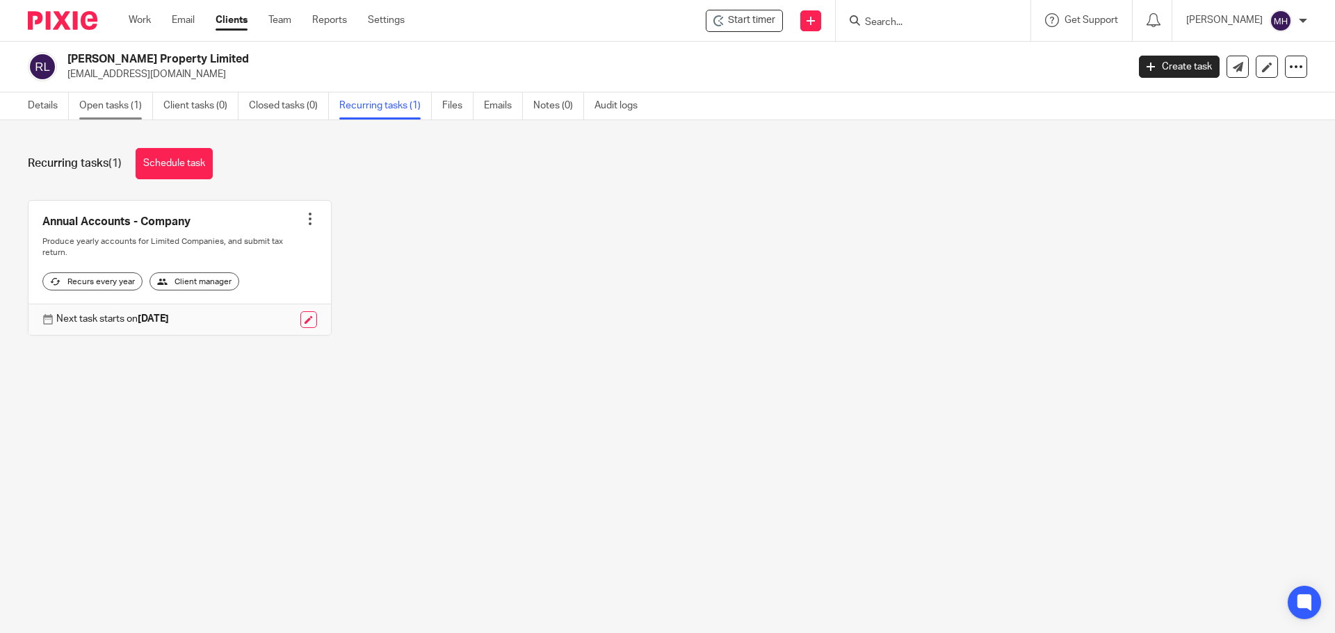
click at [109, 102] on link "Open tasks (1)" at bounding box center [116, 105] width 74 height 27
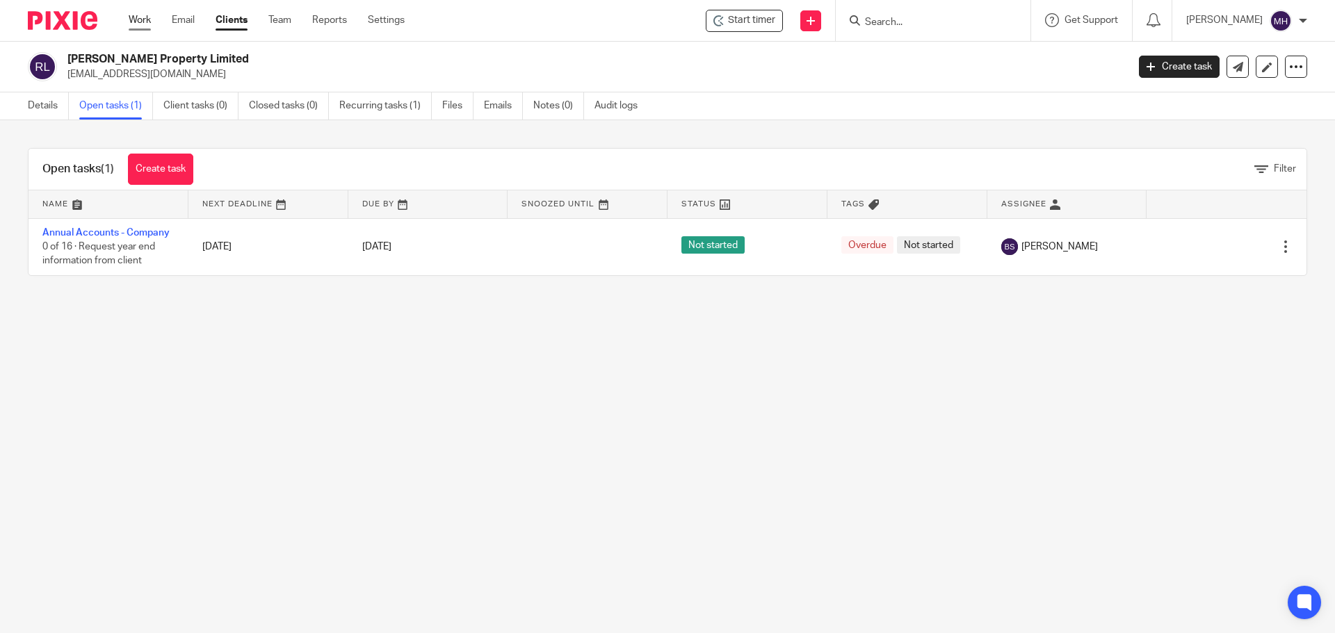
click at [143, 17] on link "Work" at bounding box center [140, 20] width 22 height 14
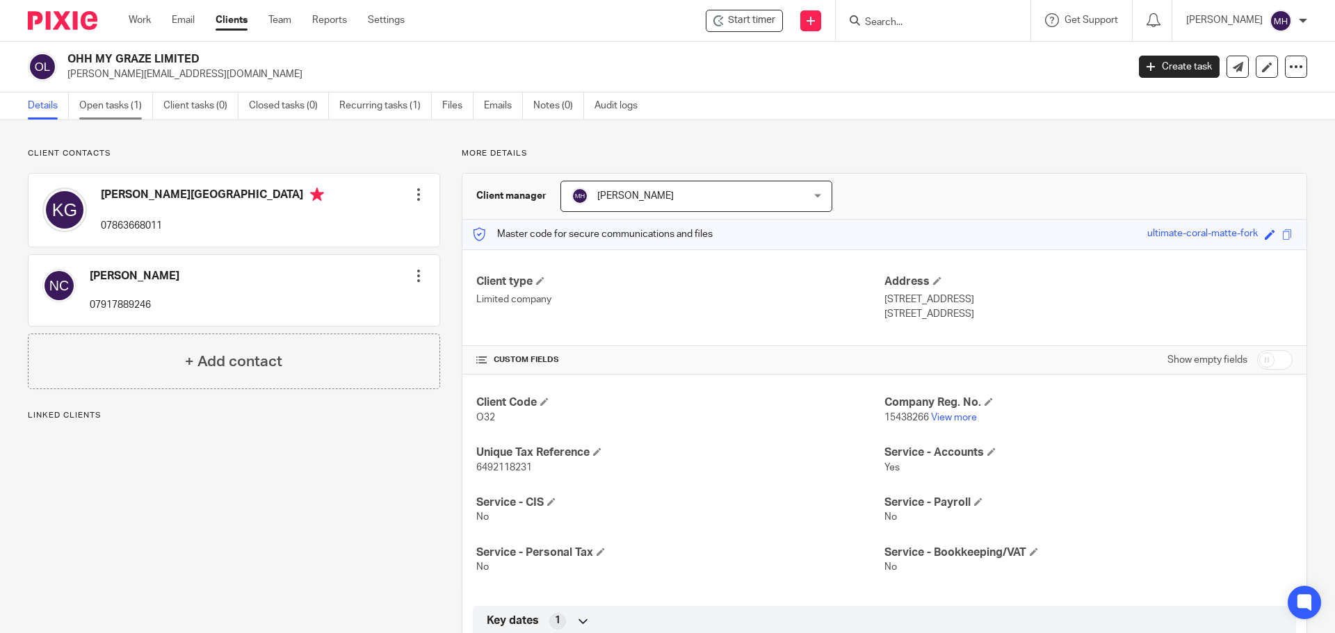
click at [122, 102] on link "Open tasks (1)" at bounding box center [116, 105] width 74 height 27
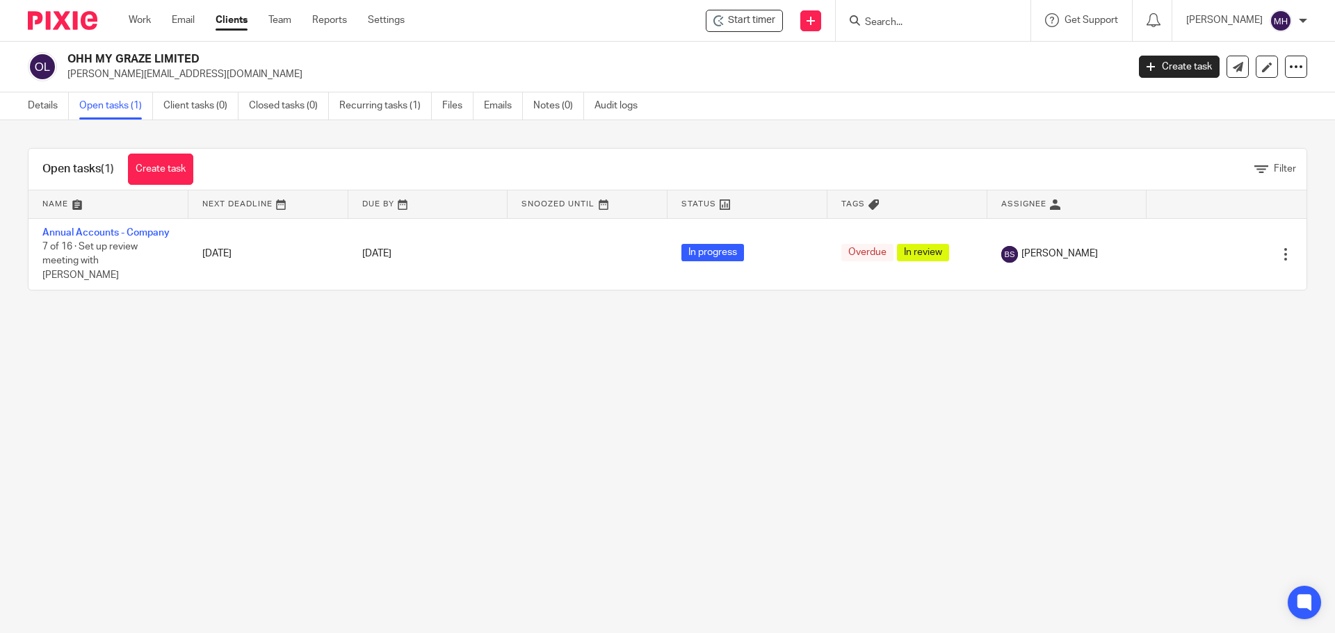
click at [889, 21] on input "Search" at bounding box center [926, 23] width 125 height 13
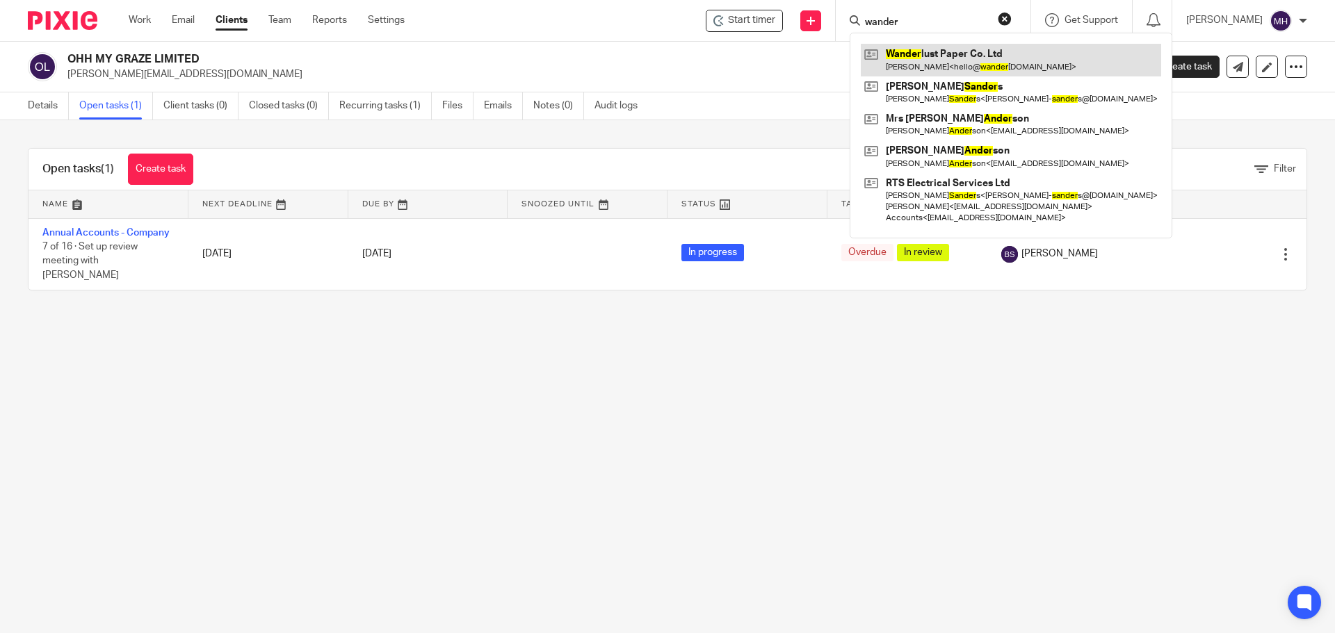
type input "wander"
click at [336, 500] on main "OHH MY GRAZE LIMITED nina@mdcse.co.uk Create task Update from Companies House E…" at bounding box center [667, 316] width 1335 height 633
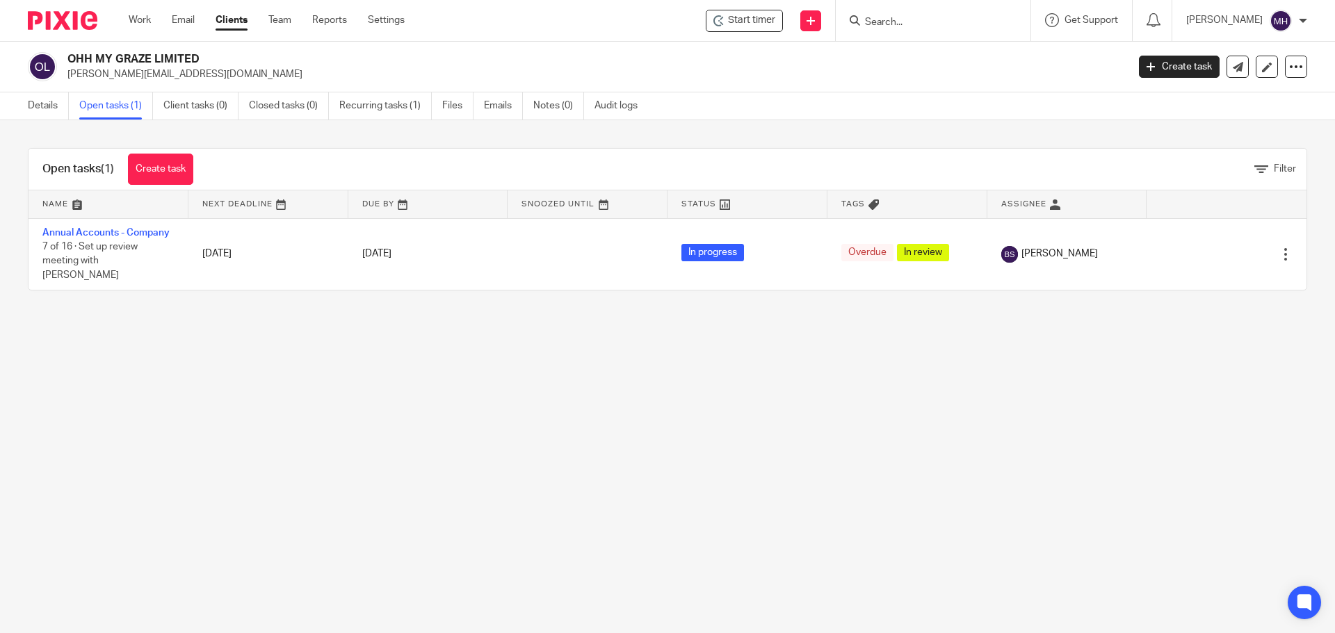
click at [889, 27] on input "Search" at bounding box center [926, 23] width 125 height 13
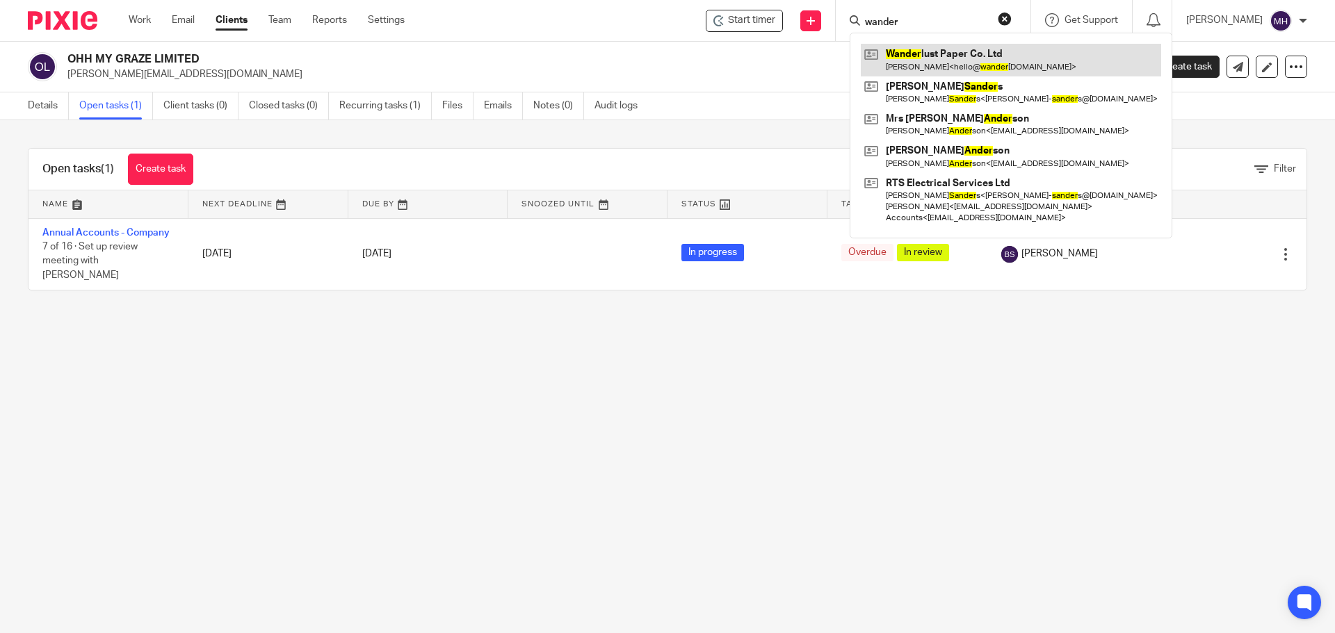
type input "wander"
click at [953, 64] on link at bounding box center [1011, 60] width 300 height 32
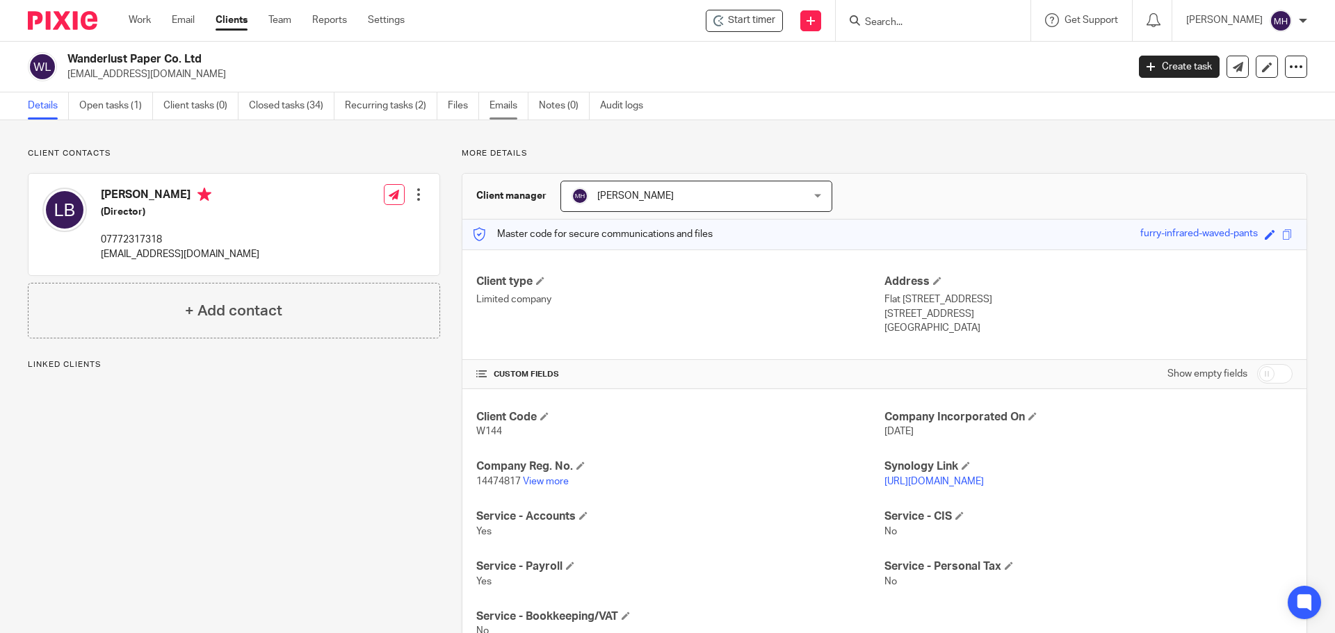
click at [512, 107] on link "Emails" at bounding box center [508, 105] width 39 height 27
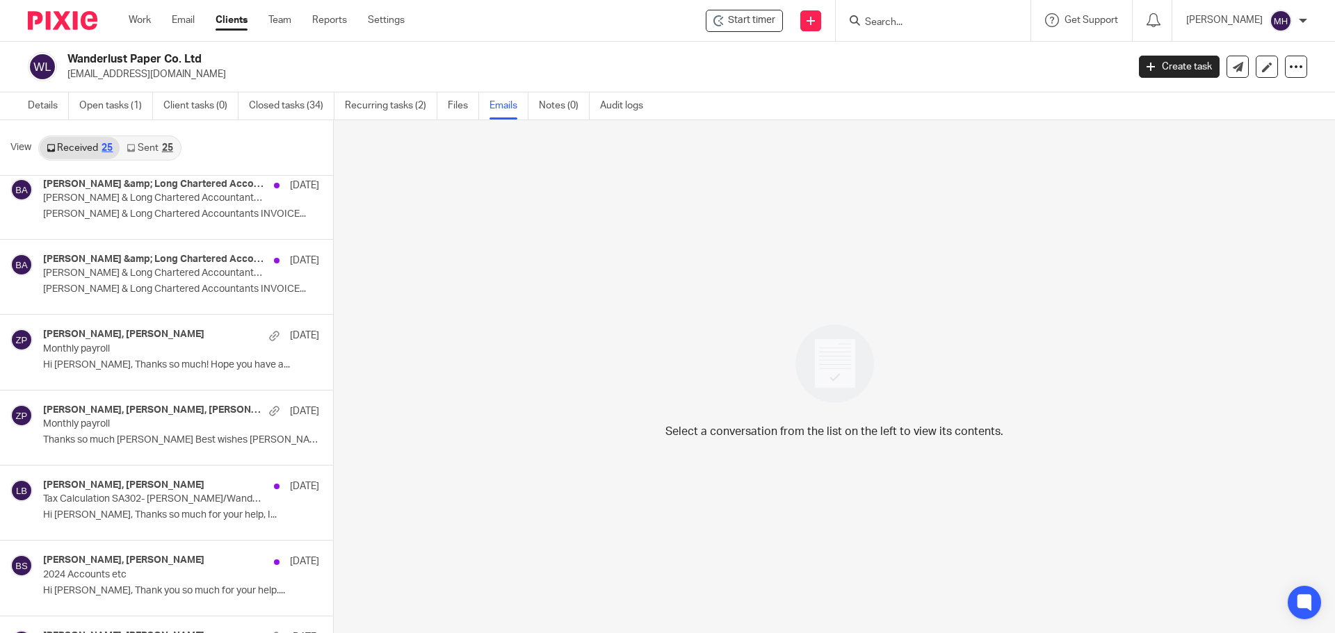
scroll to position [834, 0]
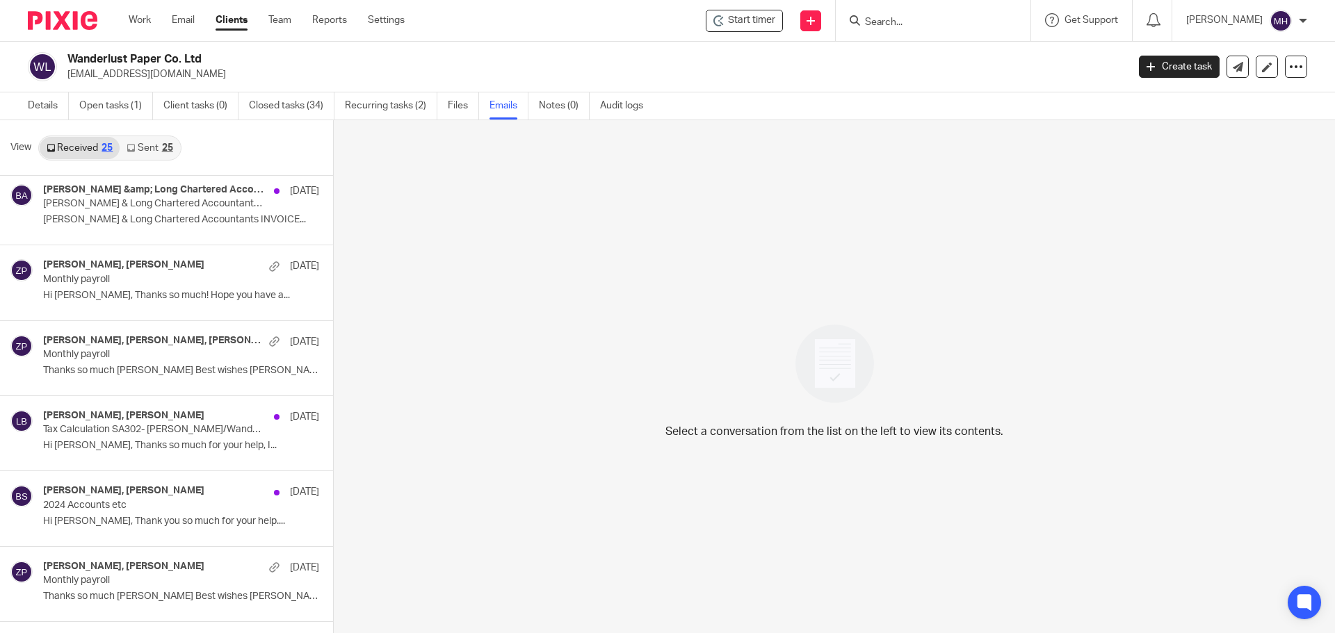
click at [162, 152] on div "25" at bounding box center [167, 148] width 11 height 10
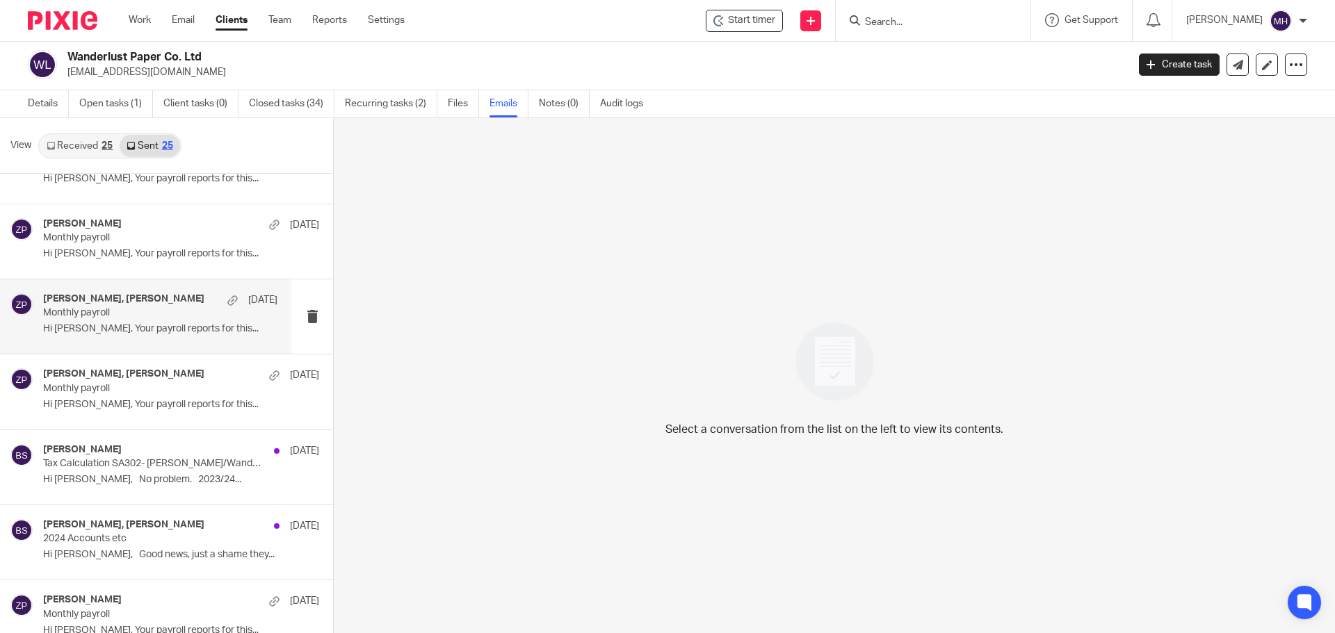
scroll to position [973, 0]
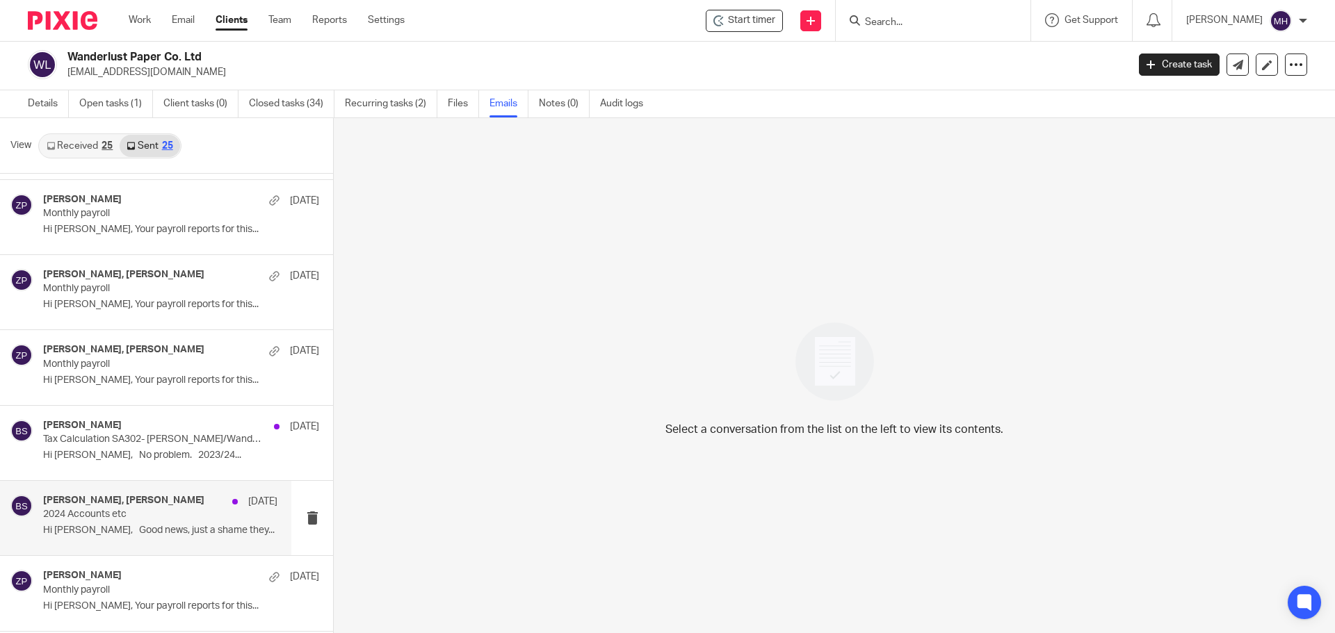
click at [204, 507] on div "[PERSON_NAME], [PERSON_NAME] [DATE]" at bounding box center [160, 502] width 234 height 14
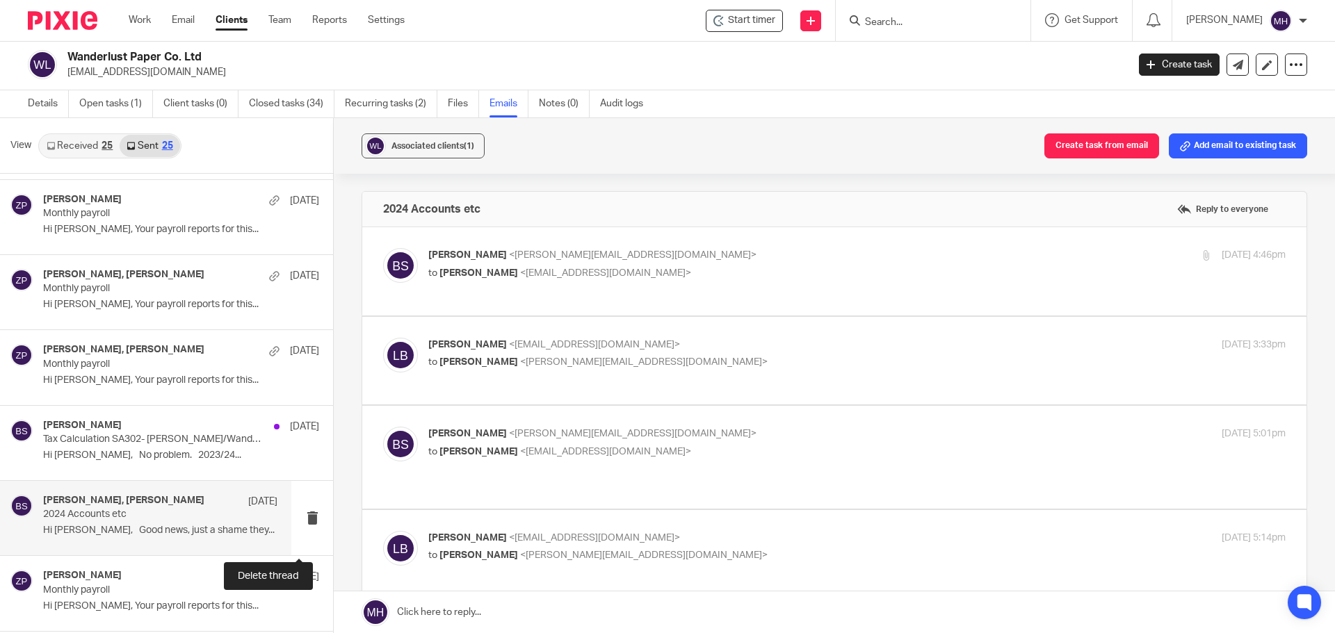
scroll to position [0, 0]
click at [755, 262] on p "[PERSON_NAME] <[PERSON_NAME][EMAIL_ADDRESS][DOMAIN_NAME]>" at bounding box center [713, 255] width 571 height 15
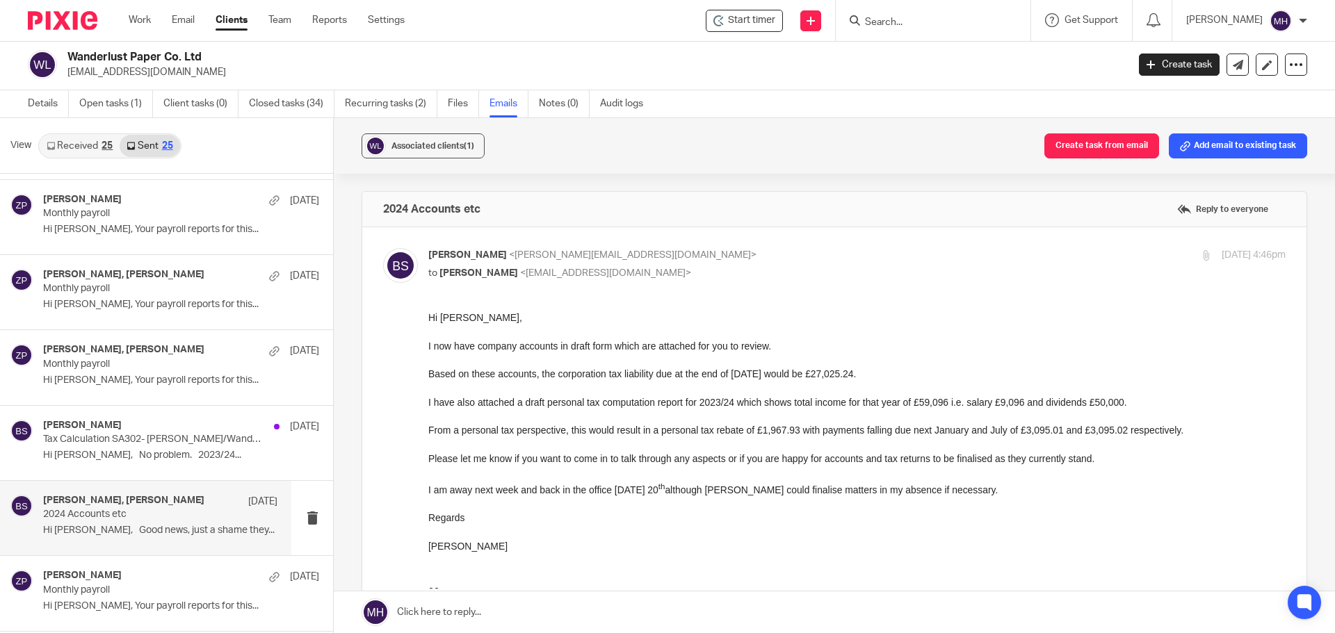
click at [784, 259] on p "[PERSON_NAME] <[PERSON_NAME][EMAIL_ADDRESS][DOMAIN_NAME]>" at bounding box center [713, 255] width 571 height 15
checkbox input "false"
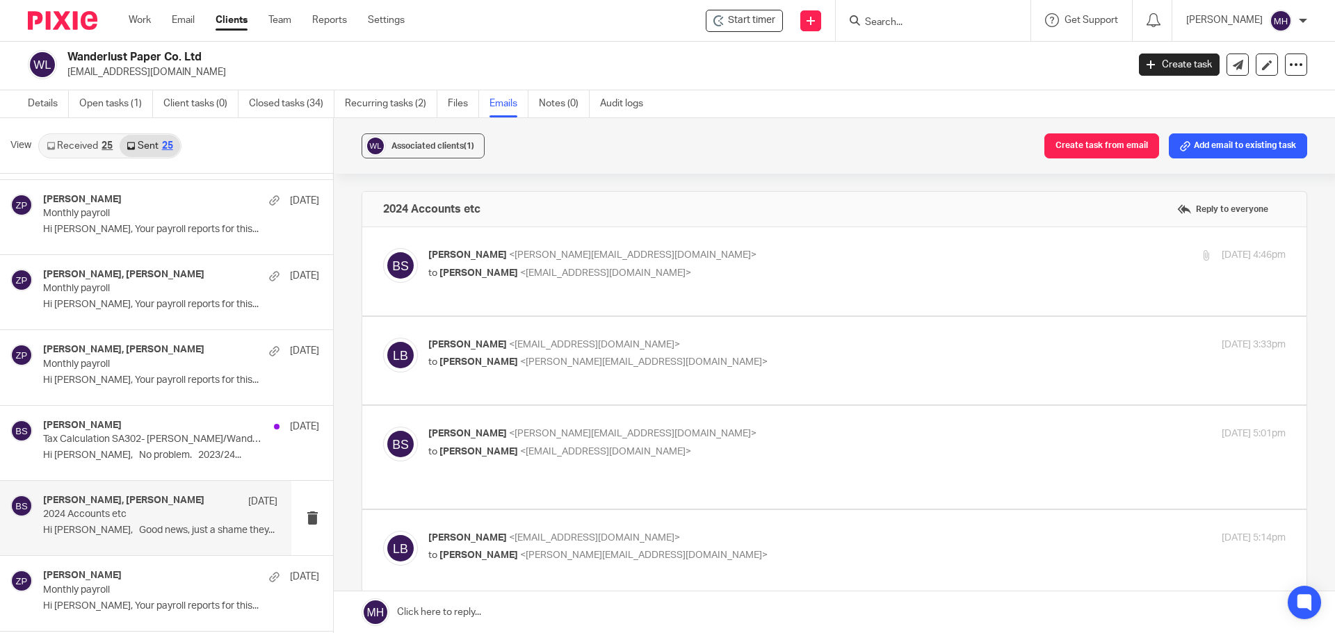
click at [798, 324] on label at bounding box center [834, 361] width 944 height 88
click at [383, 337] on input "checkbox" at bounding box center [382, 337] width 1 height 1
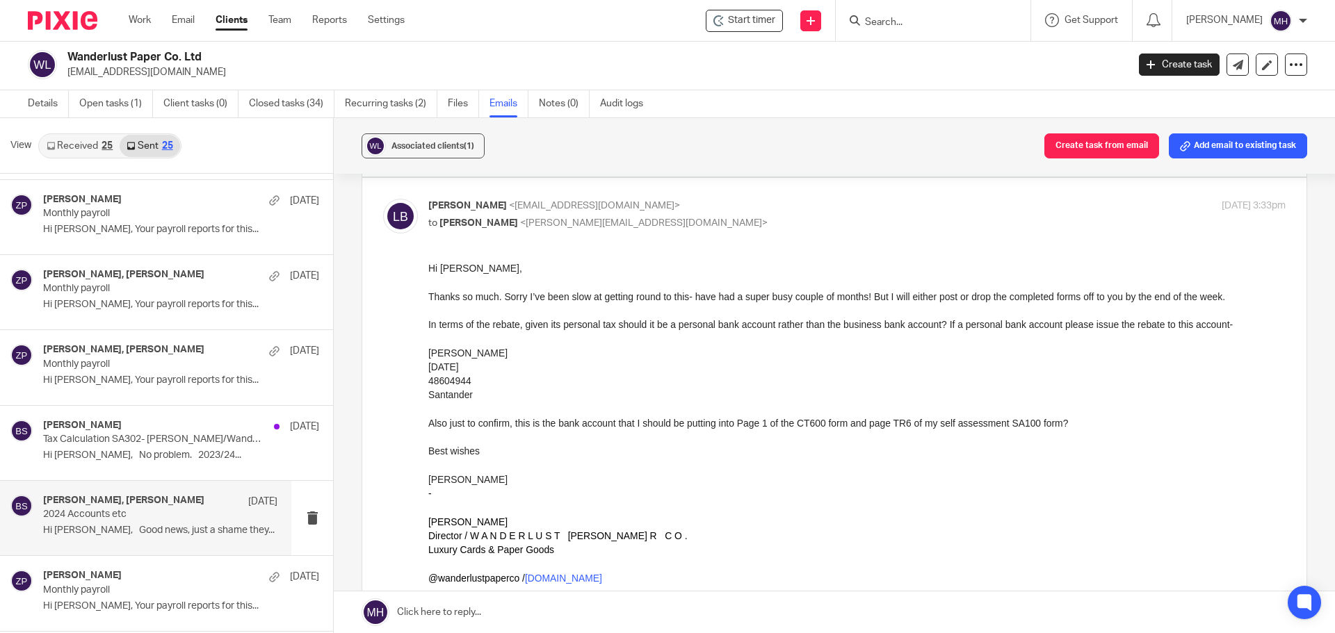
scroll to position [70, 0]
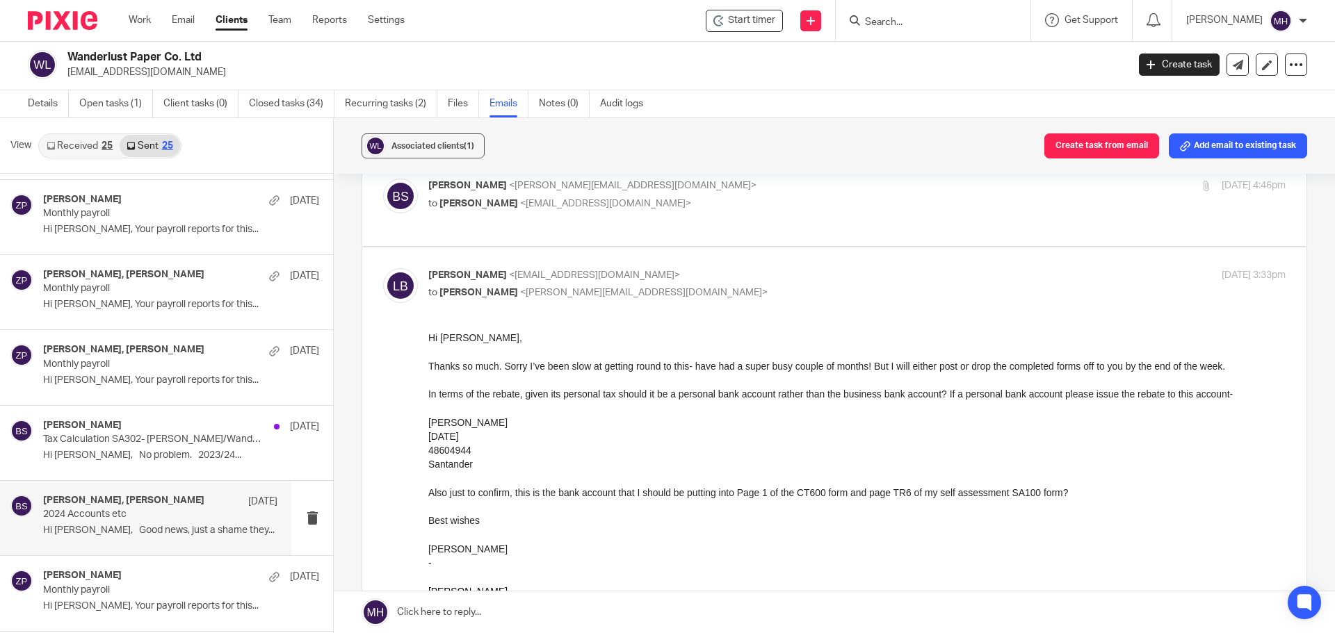
click at [805, 268] on p "[PERSON_NAME] <[EMAIL_ADDRESS][DOMAIN_NAME]>" at bounding box center [713, 275] width 571 height 15
checkbox input "false"
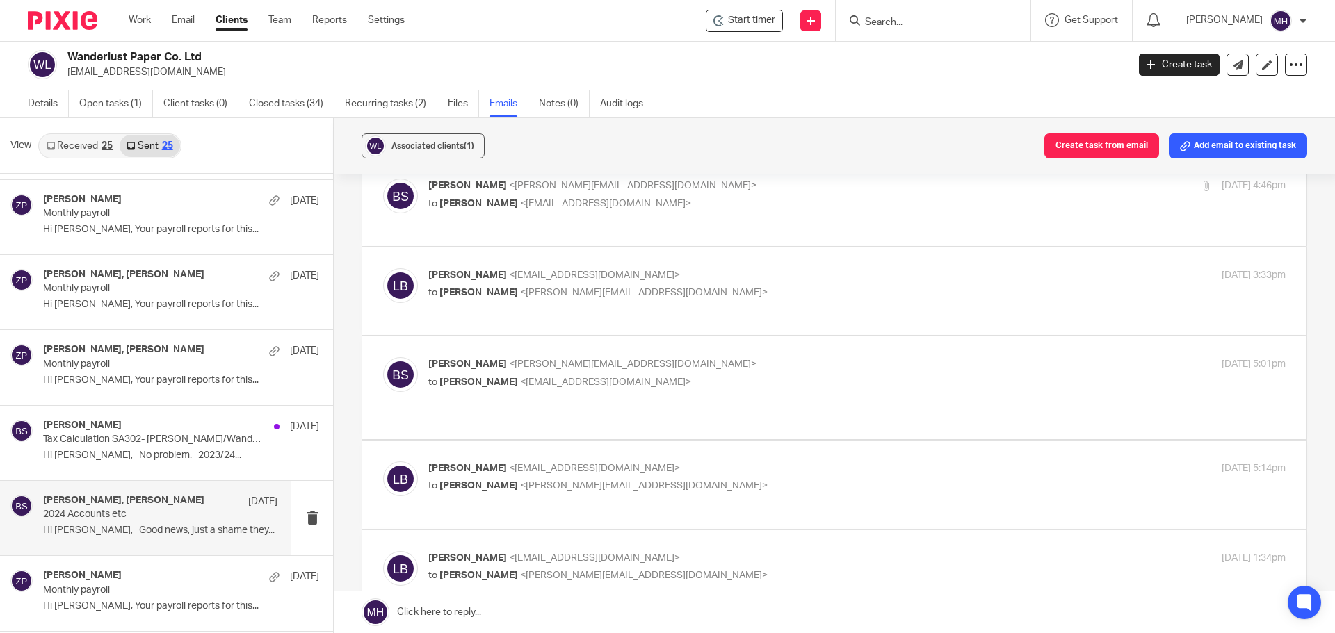
click at [816, 357] on p "[PERSON_NAME] <[PERSON_NAME][EMAIL_ADDRESS][DOMAIN_NAME]>" at bounding box center [713, 364] width 571 height 15
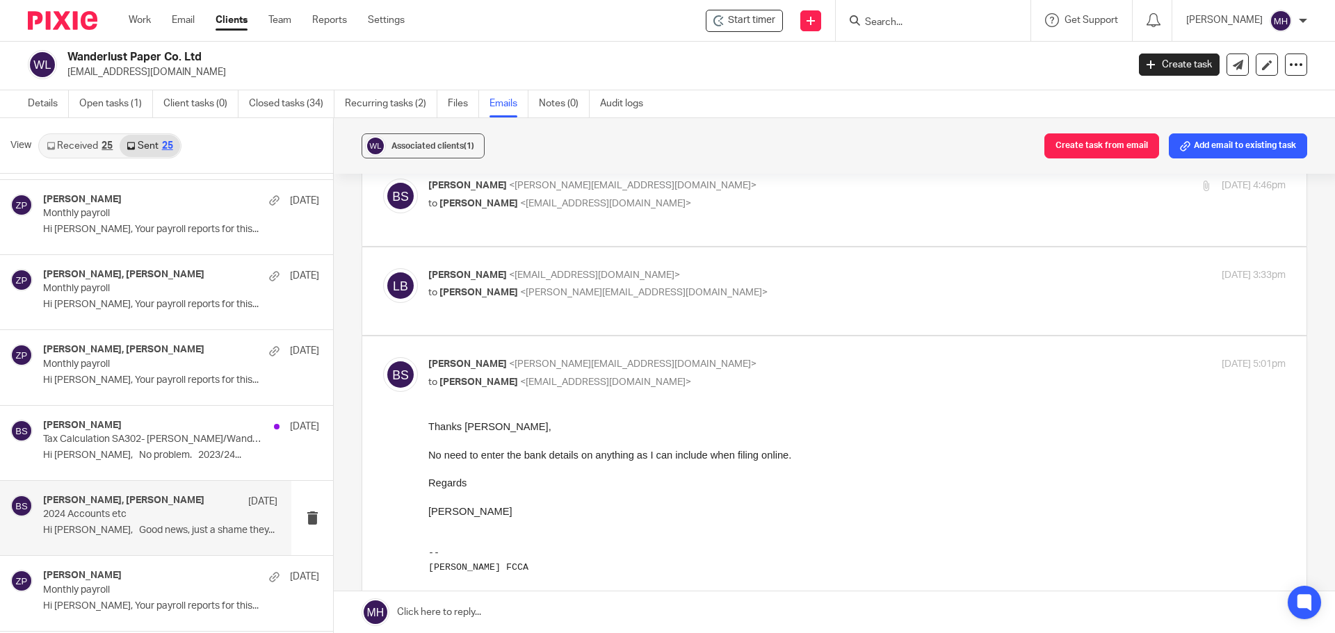
scroll to position [0, 0]
click at [816, 357] on p "[PERSON_NAME] <[PERSON_NAME][EMAIL_ADDRESS][DOMAIN_NAME]>" at bounding box center [713, 364] width 571 height 15
checkbox input "false"
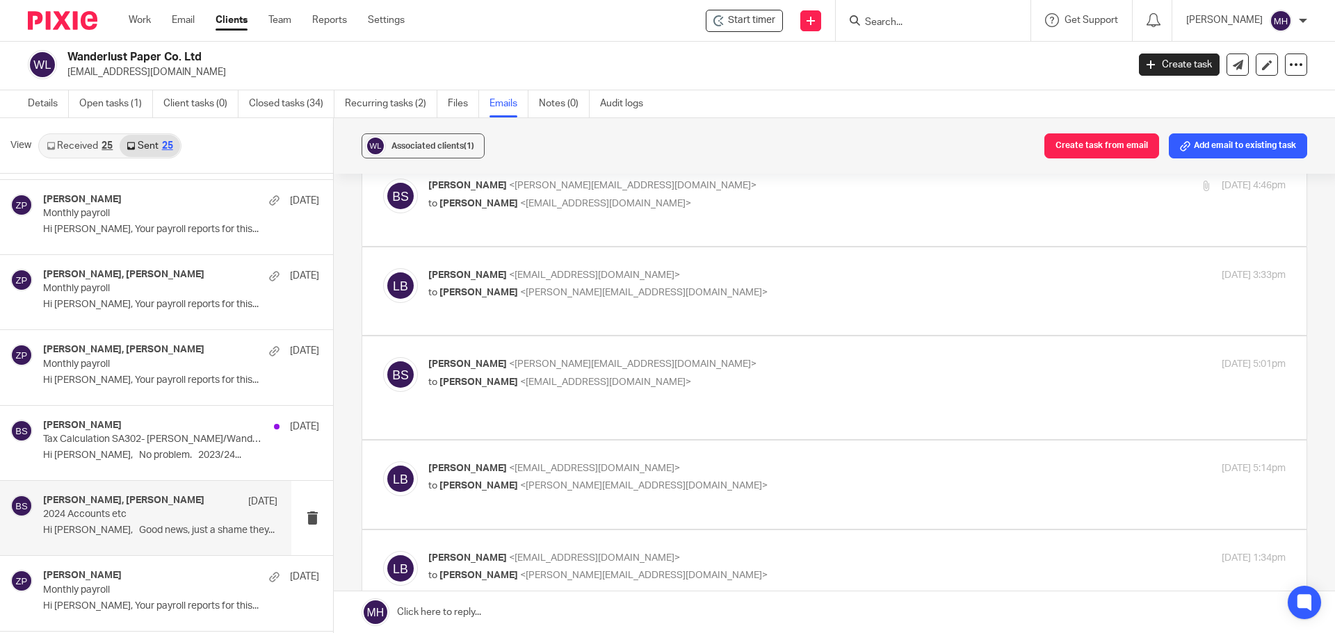
click at [822, 448] on label at bounding box center [834, 485] width 944 height 88
click at [383, 461] on input "checkbox" at bounding box center [382, 461] width 1 height 1
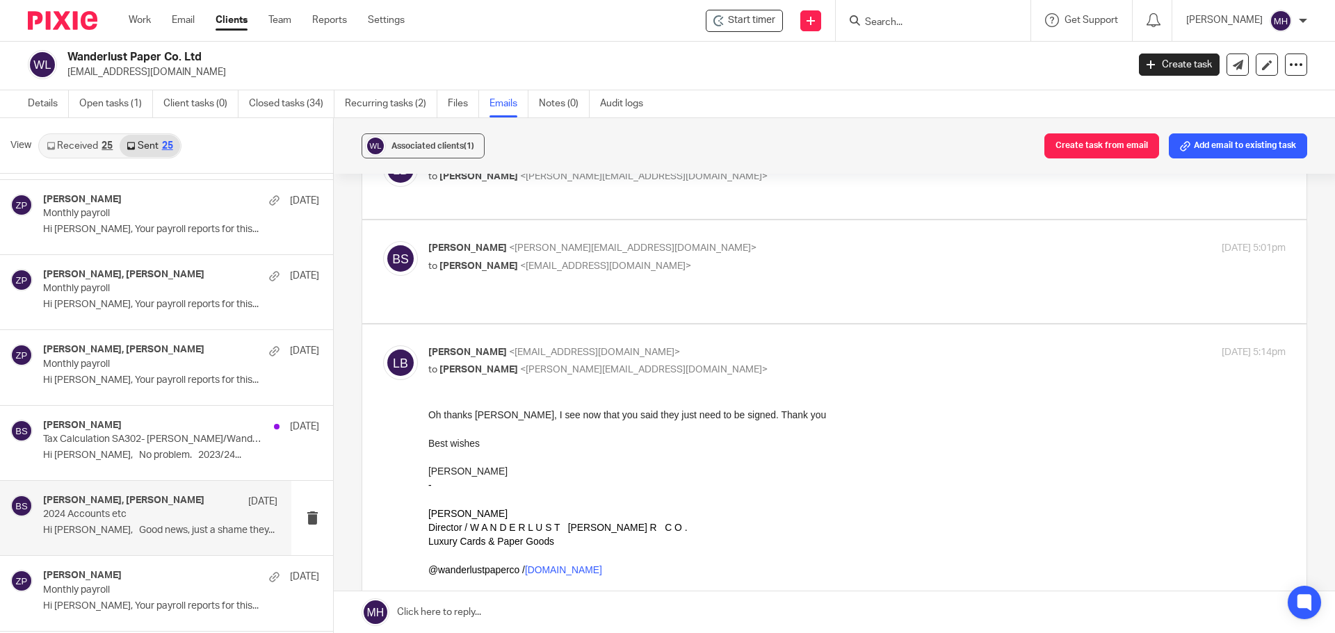
scroll to position [209, 0]
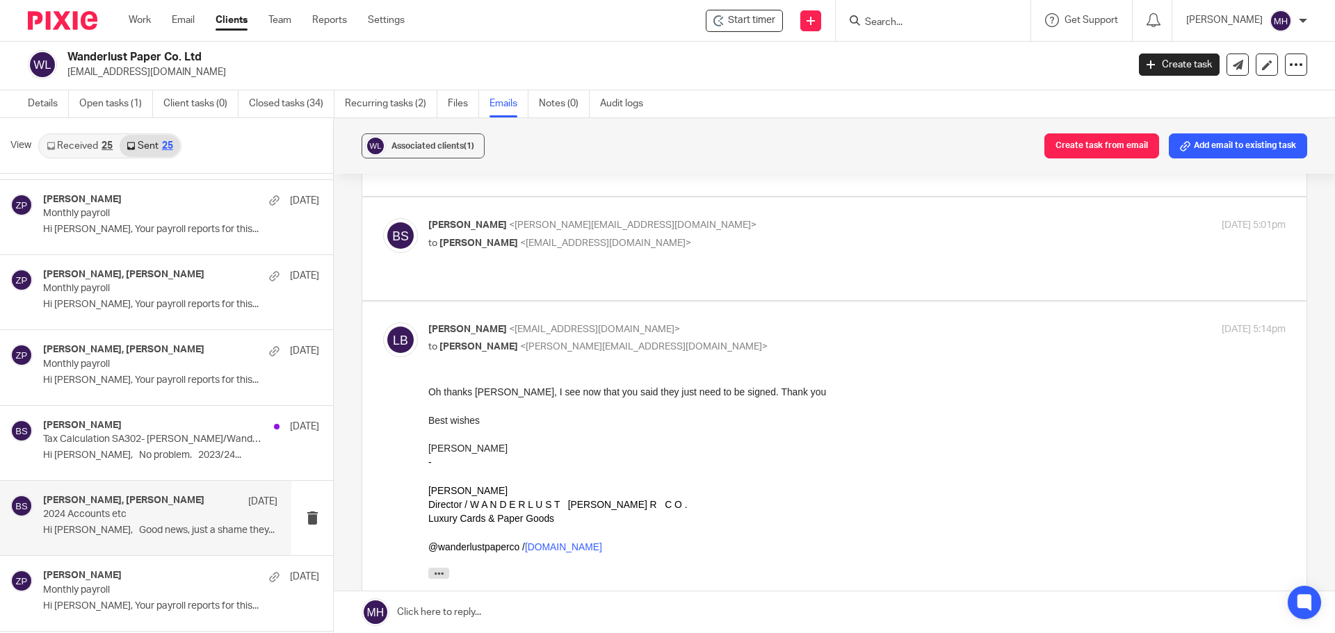
click at [799, 323] on p "[PERSON_NAME] <[EMAIL_ADDRESS][DOMAIN_NAME]>" at bounding box center [713, 330] width 571 height 15
checkbox input "false"
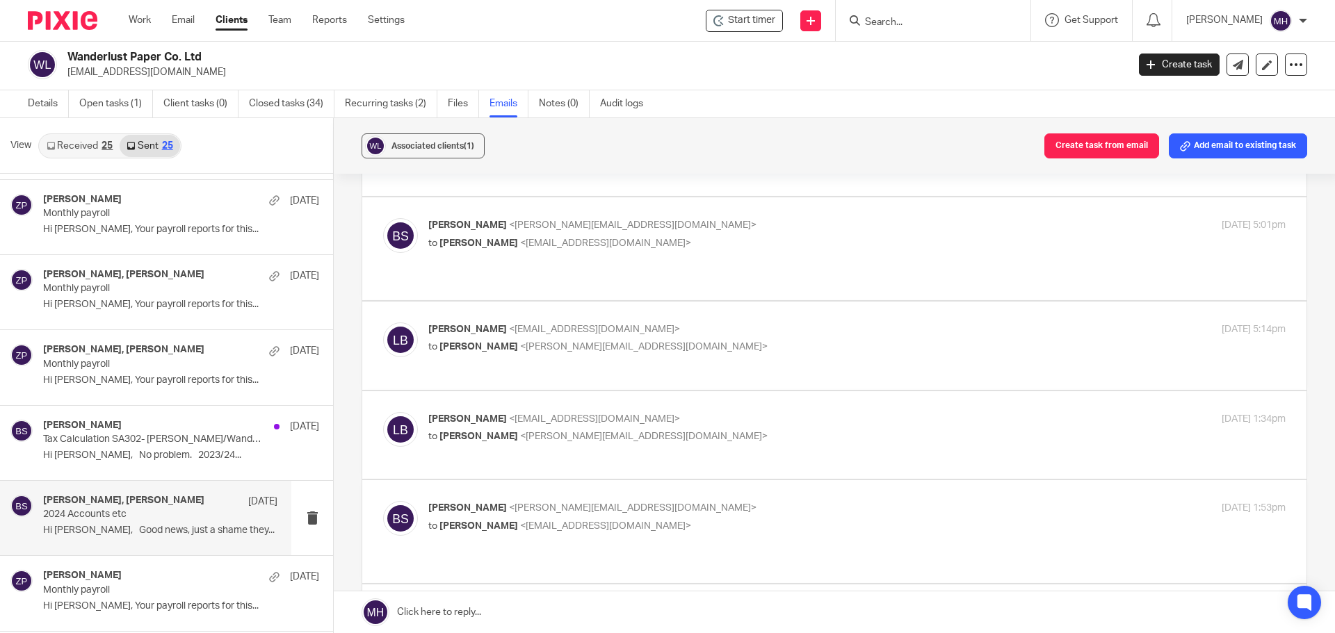
click at [810, 398] on label at bounding box center [834, 435] width 944 height 88
click at [383, 412] on input "checkbox" at bounding box center [382, 412] width 1 height 1
click at [811, 399] on label at bounding box center [834, 597] width 944 height 412
click at [383, 412] on input "checkbox" at bounding box center [382, 412] width 1 height 1
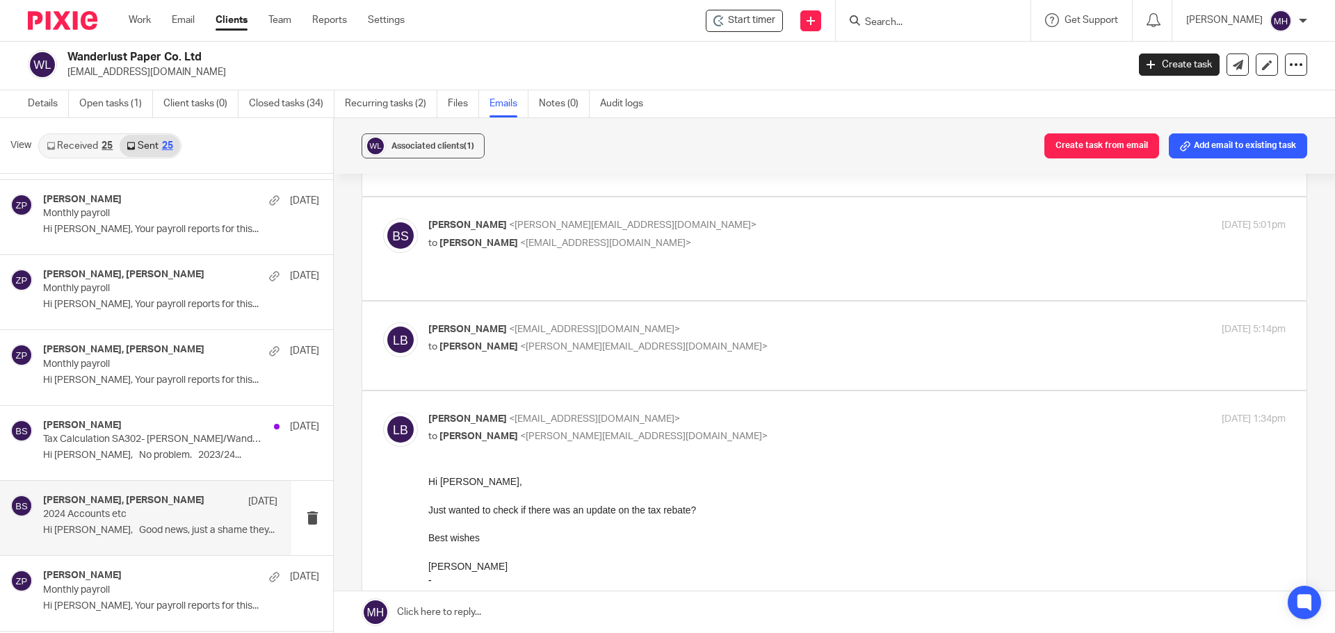
checkbox input "false"
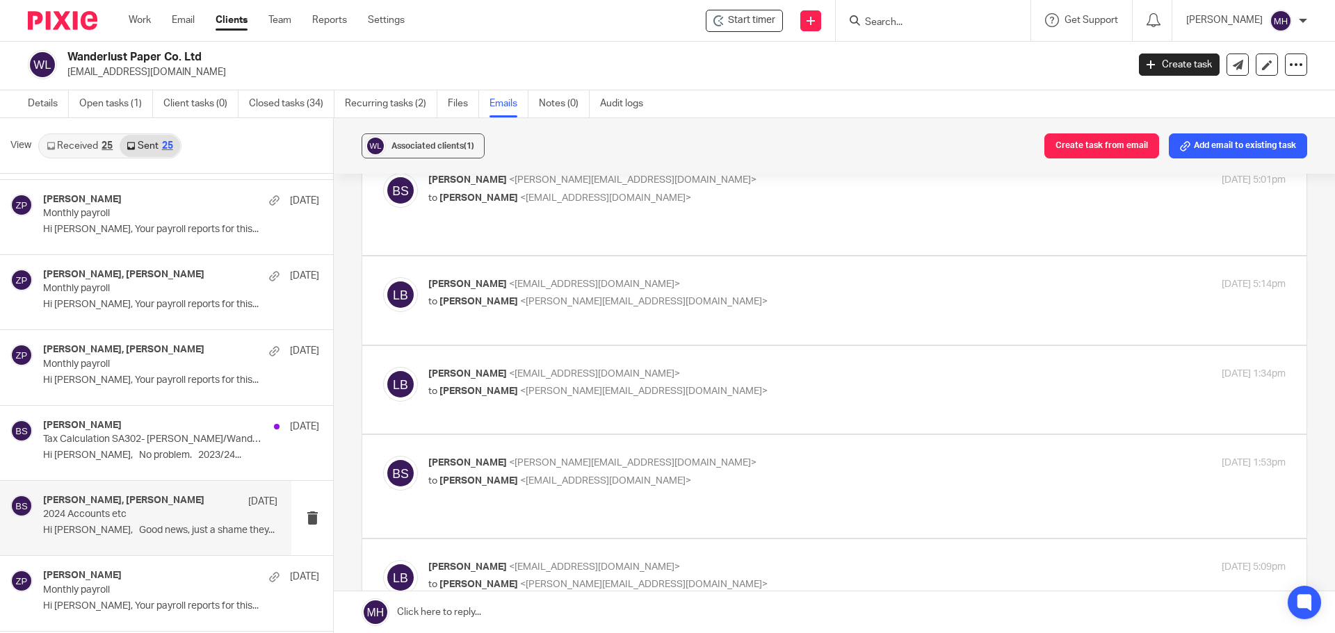
scroll to position [278, 0]
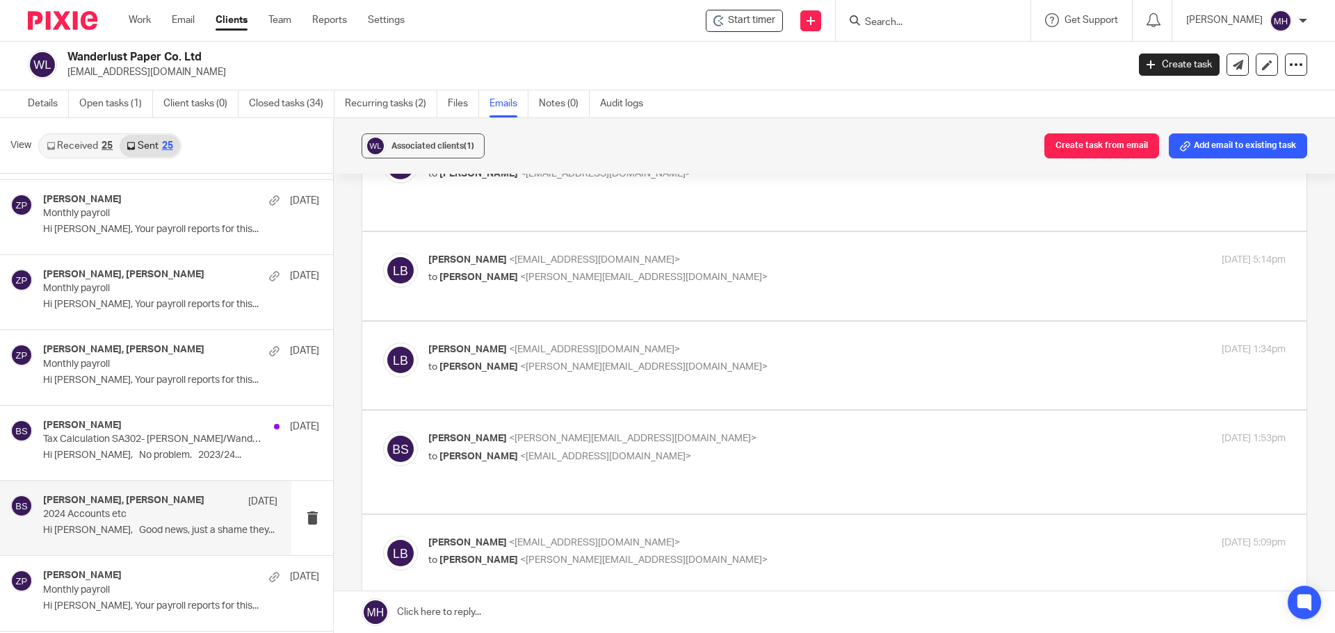
click at [809, 415] on label at bounding box center [834, 462] width 944 height 102
click at [383, 431] on input "checkbox" at bounding box center [382, 431] width 1 height 1
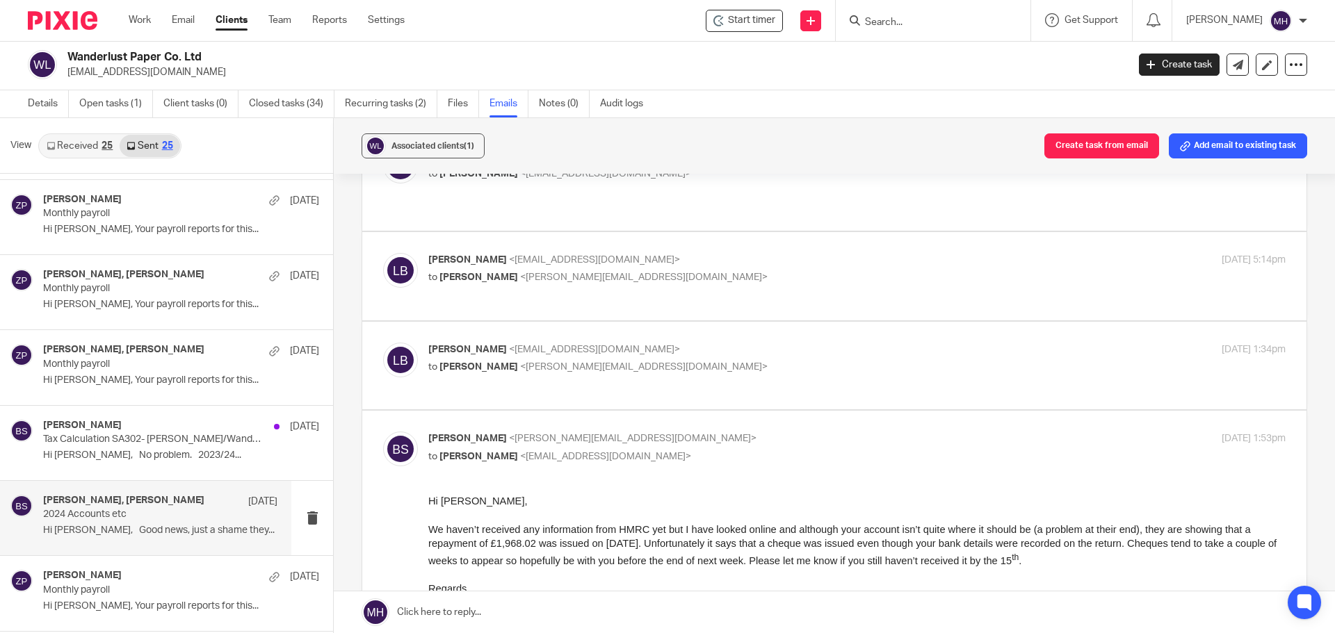
scroll to position [417, 0]
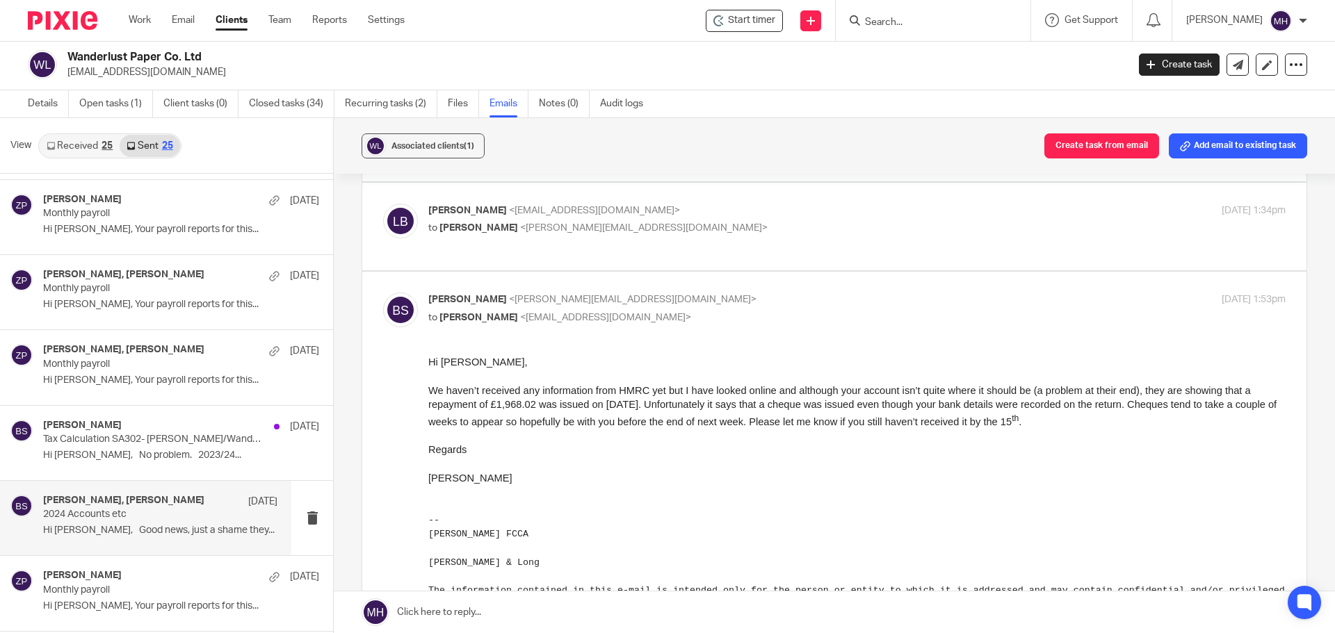
click at [826, 293] on p "[PERSON_NAME] <[PERSON_NAME][EMAIL_ADDRESS][DOMAIN_NAME]>" at bounding box center [713, 300] width 571 height 15
checkbox input "false"
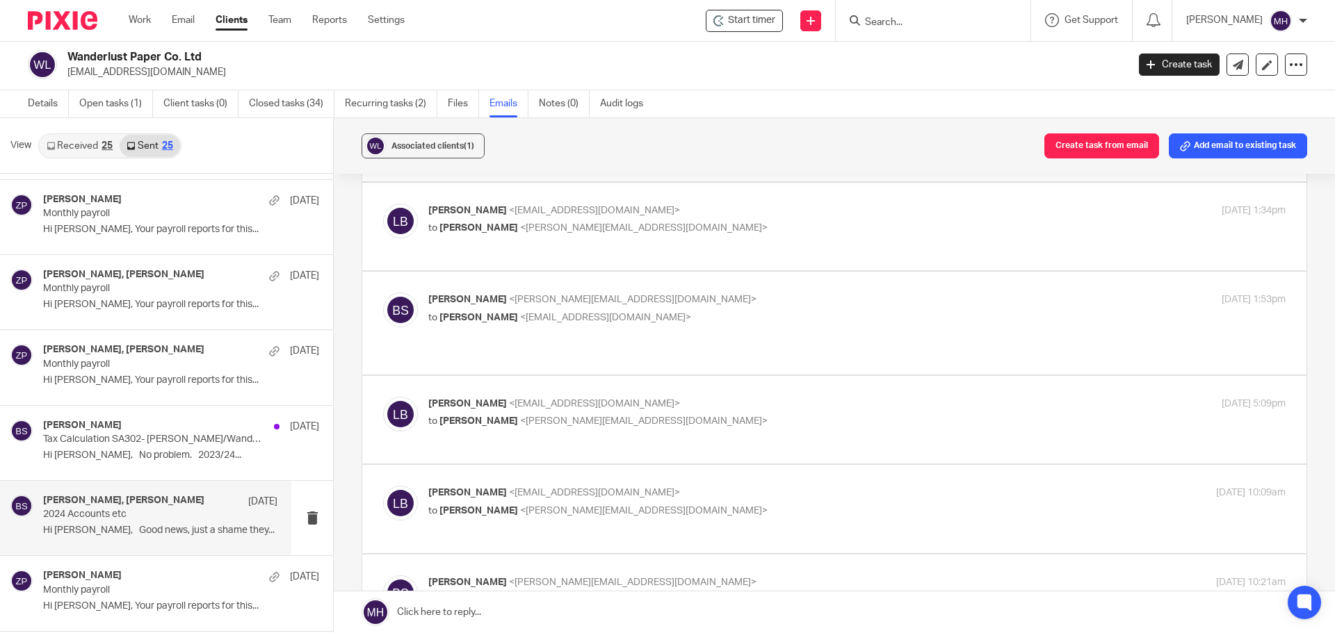
click at [843, 383] on label at bounding box center [834, 420] width 944 height 88
click at [383, 396] on input "checkbox" at bounding box center [382, 396] width 1 height 1
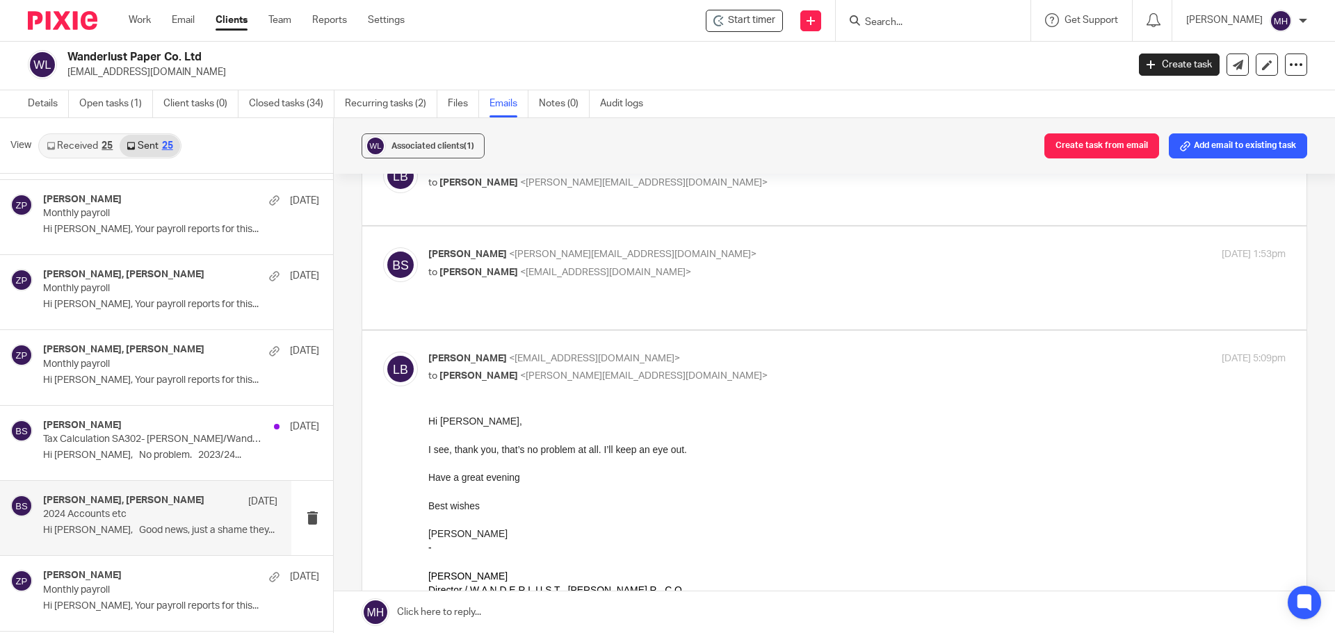
scroll to position [487, 0]
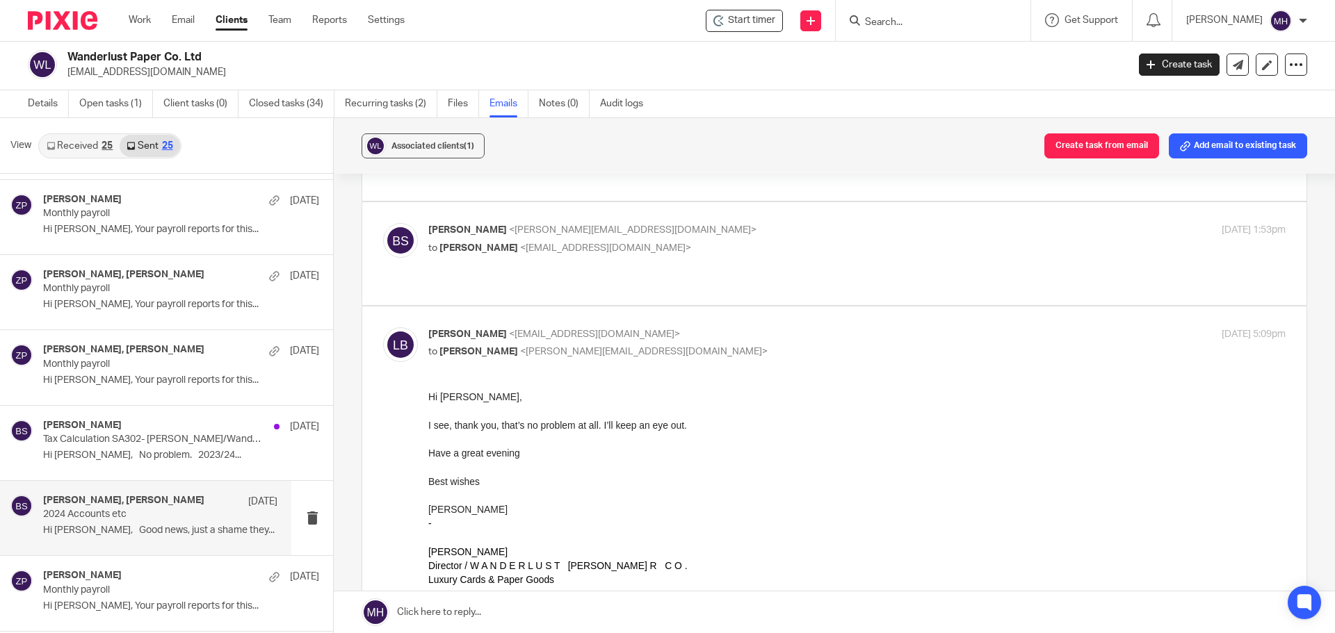
click at [838, 345] on p "to [PERSON_NAME] <[PERSON_NAME][EMAIL_ADDRESS][DOMAIN_NAME]>" at bounding box center [713, 352] width 571 height 15
checkbox input "false"
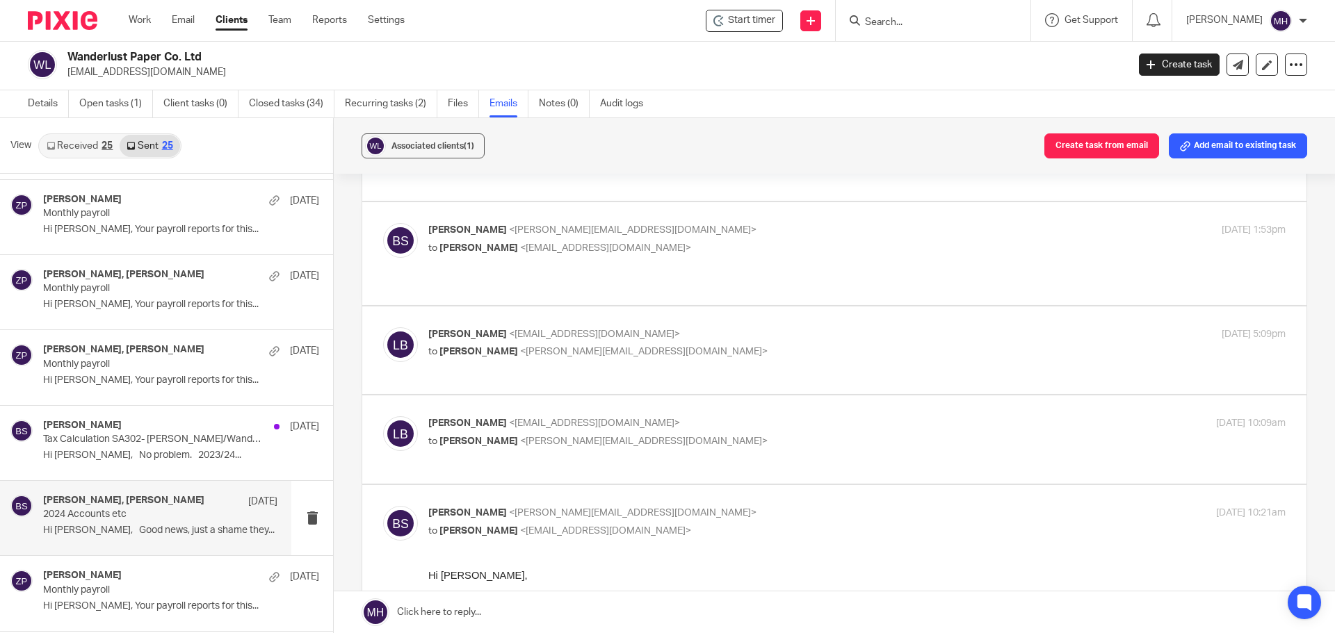
click at [836, 416] on p "[PERSON_NAME] <[EMAIL_ADDRESS][DOMAIN_NAME]>" at bounding box center [713, 423] width 571 height 15
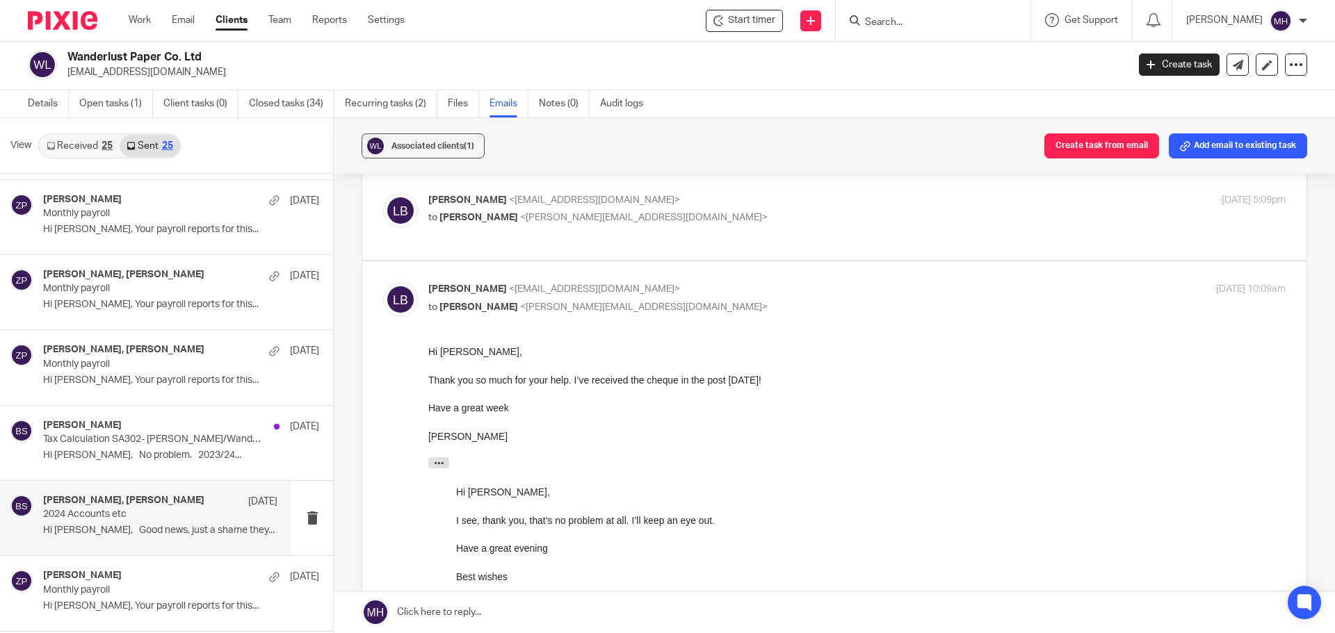
scroll to position [626, 0]
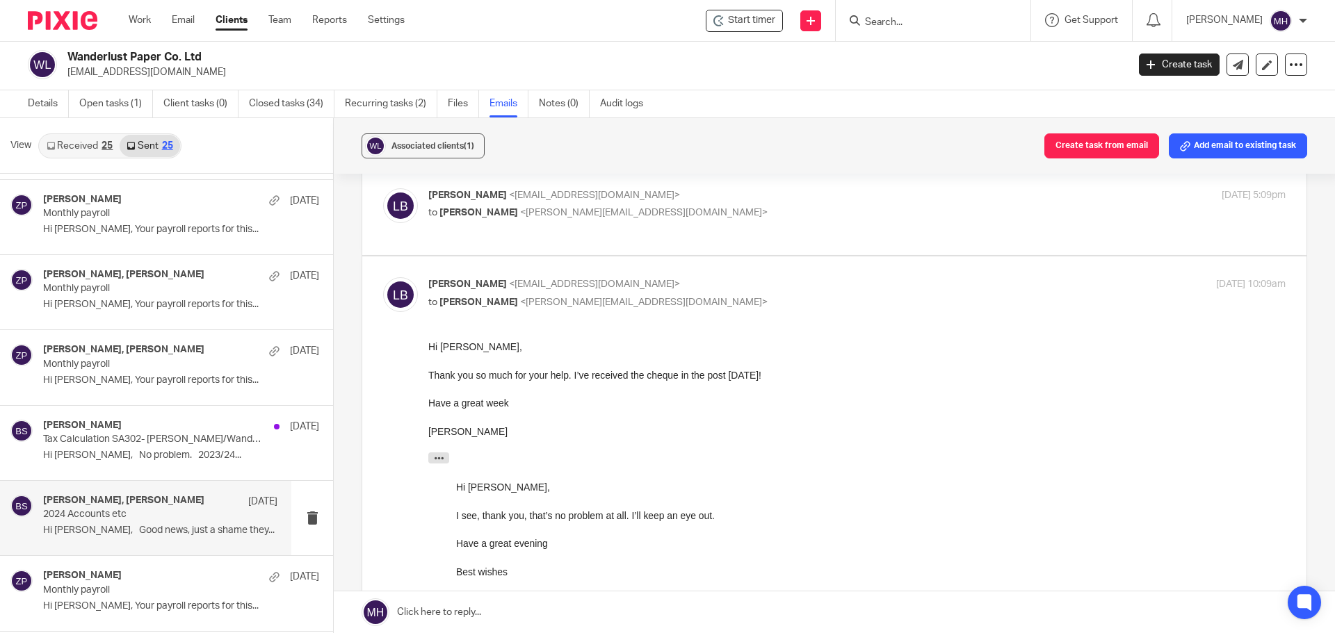
click at [768, 280] on p "[PERSON_NAME] <[EMAIL_ADDRESS][DOMAIN_NAME]>" at bounding box center [713, 284] width 571 height 15
checkbox input "false"
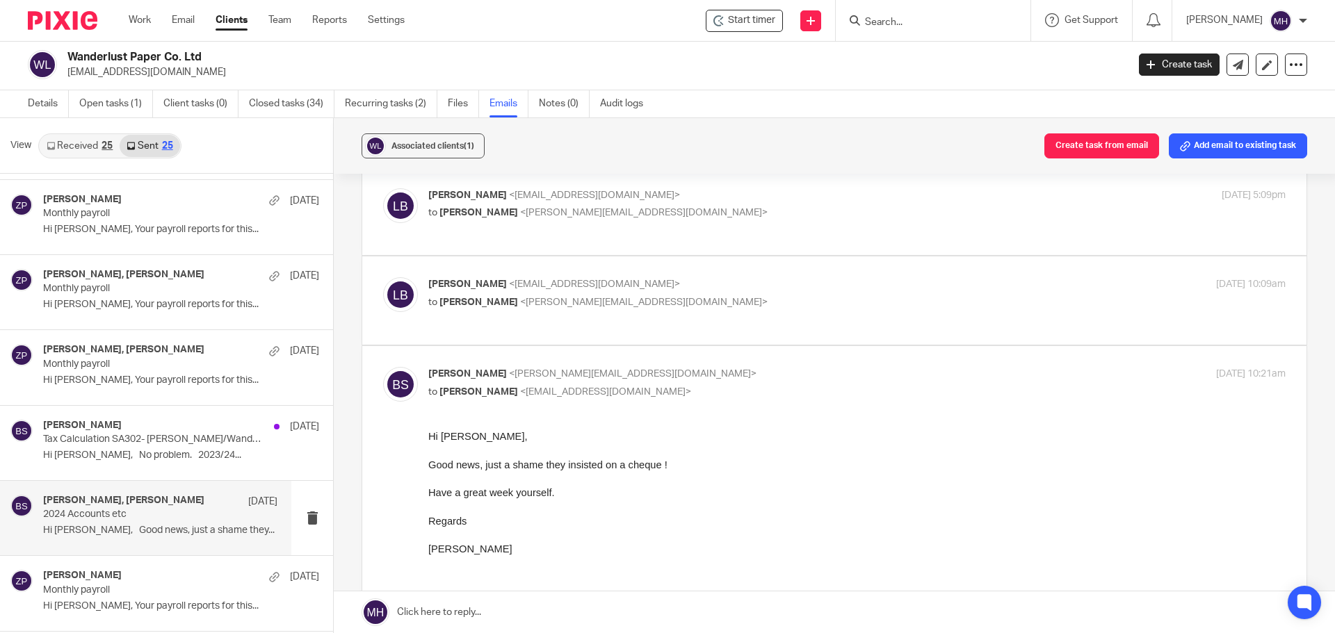
click at [786, 367] on p "[PERSON_NAME] <[PERSON_NAME][EMAIL_ADDRESS][DOMAIN_NAME]>" at bounding box center [713, 374] width 571 height 15
checkbox input "false"
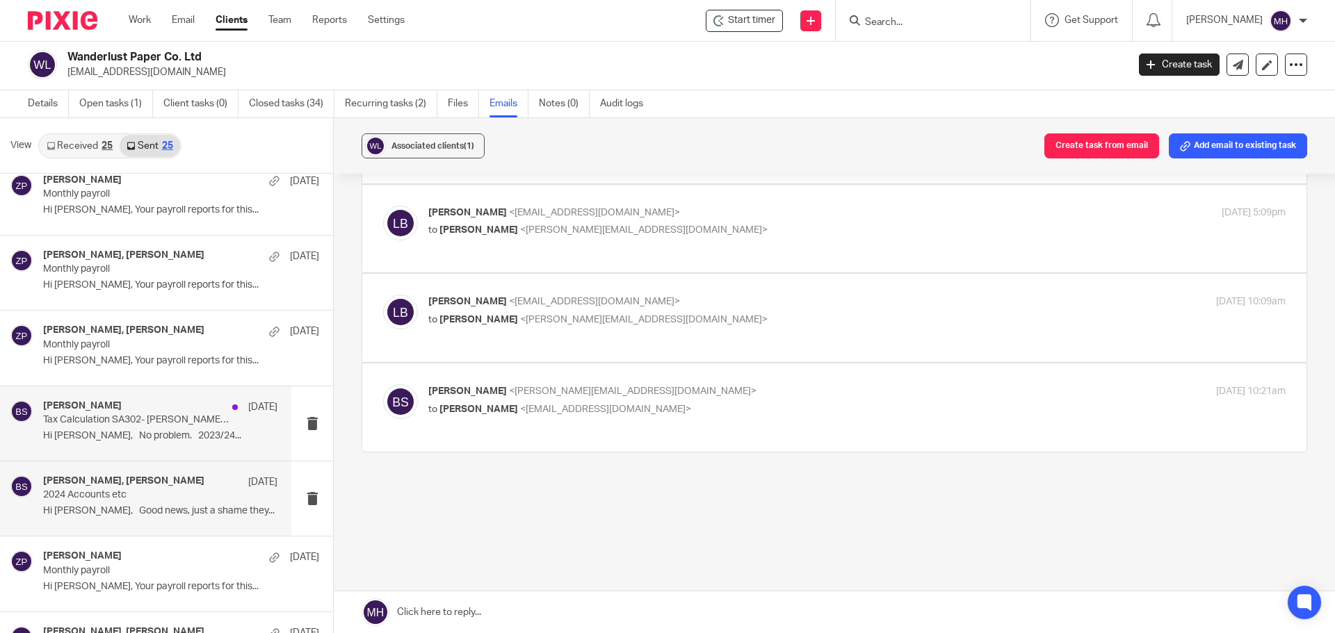
scroll to position [695, 0]
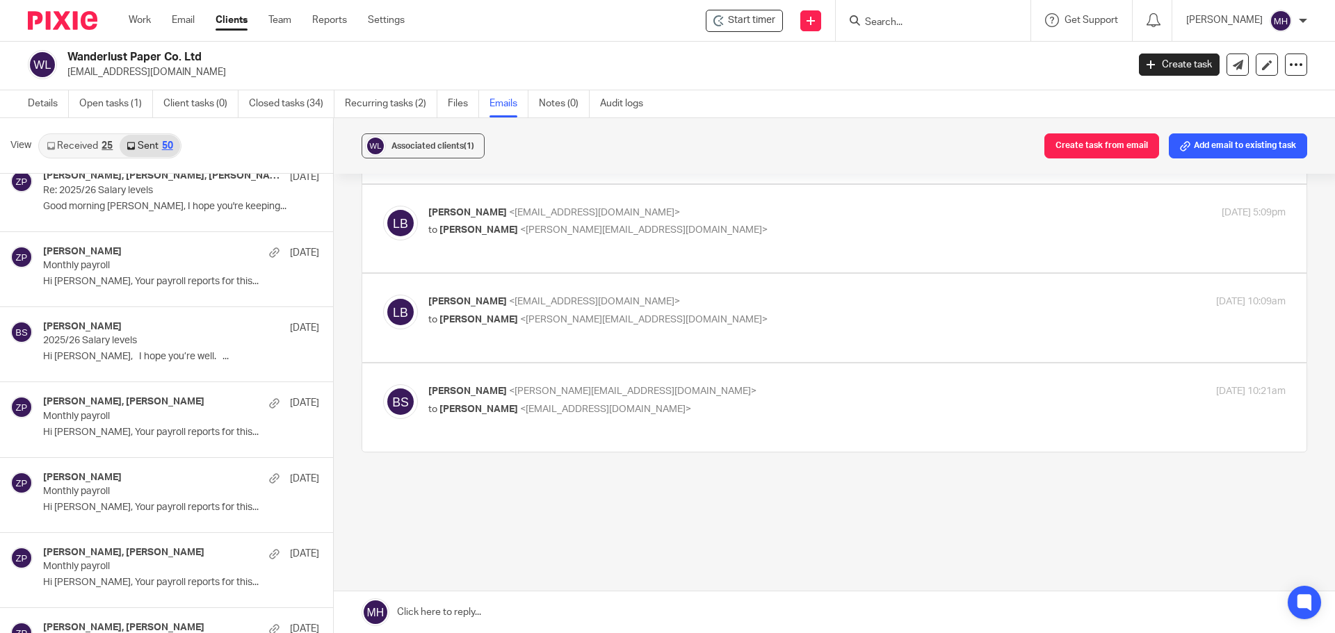
click at [890, 25] on input "Search" at bounding box center [926, 23] width 125 height 13
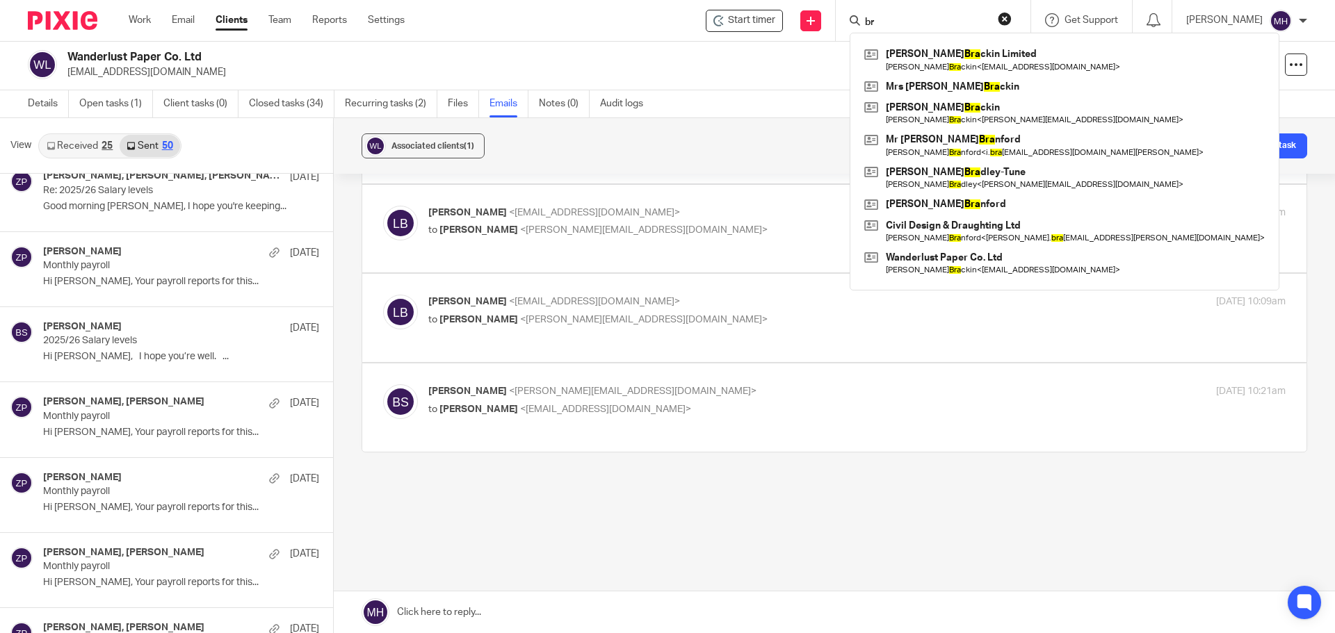
type input "b"
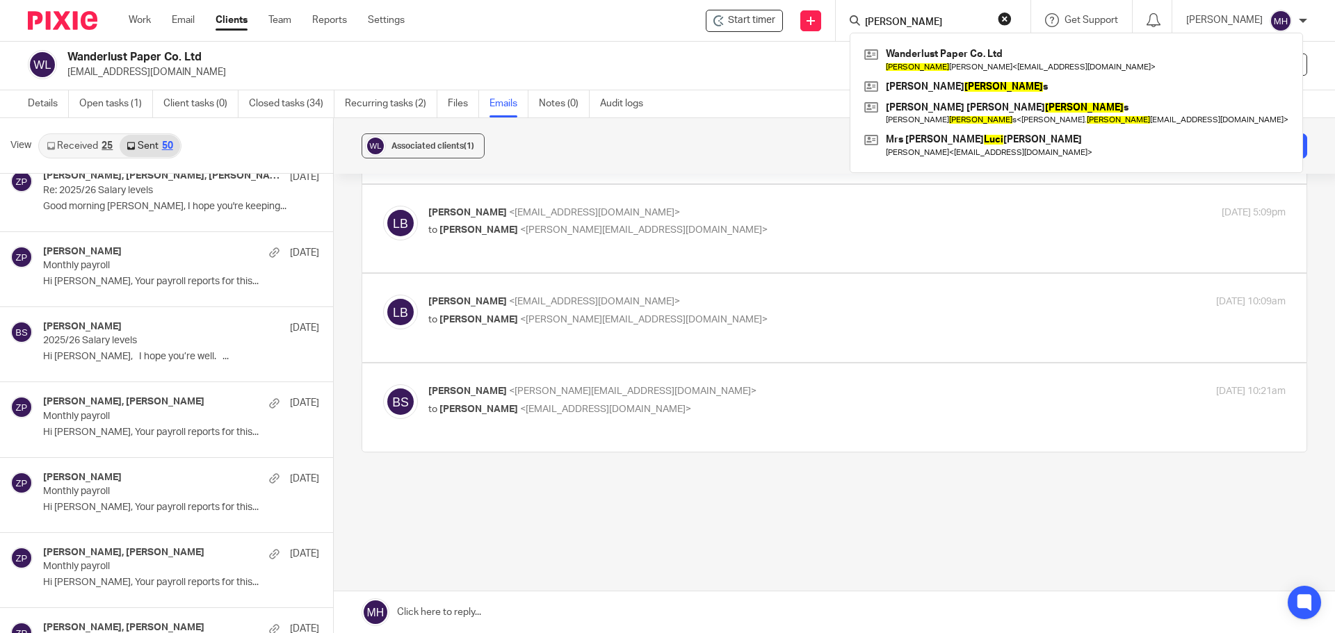
type input "[PERSON_NAME]"
click at [717, 127] on div "Associated clients (1) Create task from email Add email to existing task" at bounding box center [834, 146] width 1001 height 56
